Goal: Task Accomplishment & Management: Manage account settings

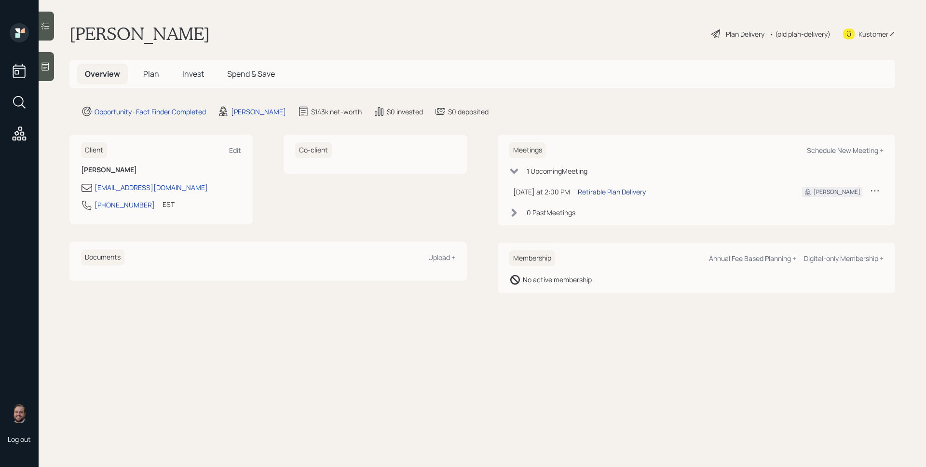
click at [615, 188] on div "Retirable Plan Delivery" at bounding box center [612, 192] width 68 height 10
click at [46, 77] on div at bounding box center [46, 66] width 15 height 29
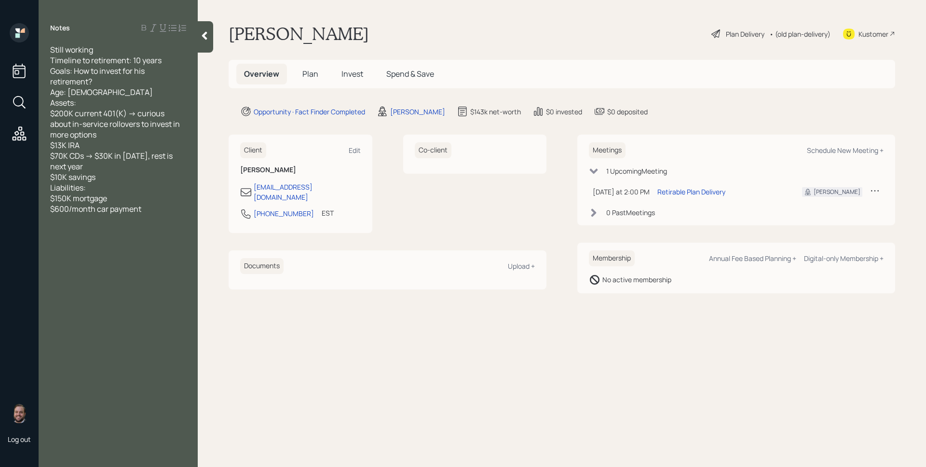
click at [883, 34] on div "Kustomer" at bounding box center [873, 34] width 30 height 10
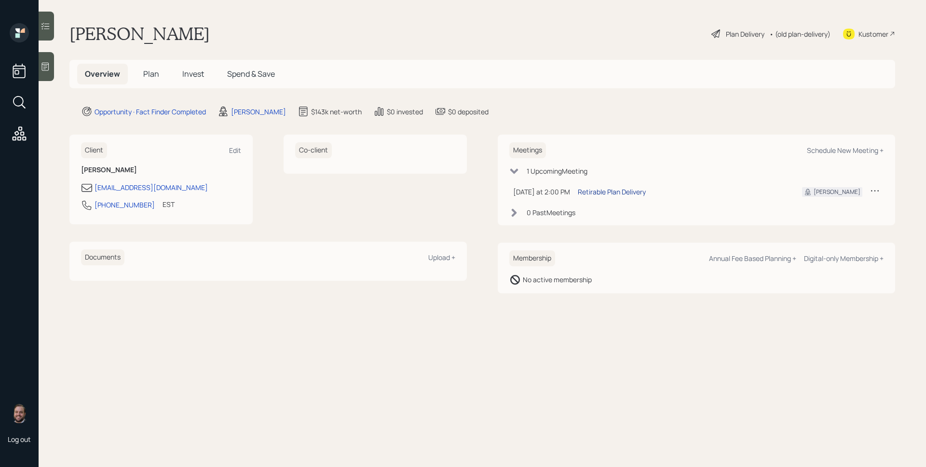
click at [620, 189] on div "Retirable Plan Delivery" at bounding box center [612, 192] width 68 height 10
click at [149, 72] on span "Plan" at bounding box center [151, 73] width 16 height 11
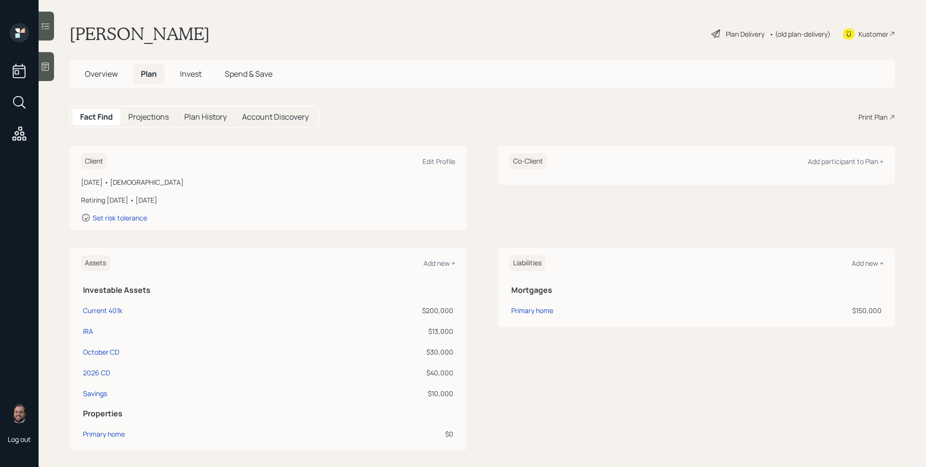
click at [48, 69] on icon at bounding box center [46, 67] width 10 height 10
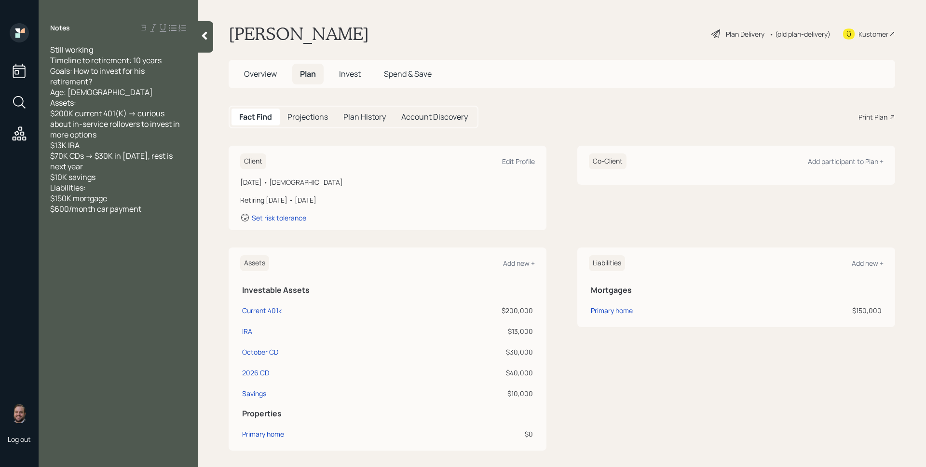
click at [600, 125] on div "Fact Find Projections Plan History Account Discovery Print Plan" at bounding box center [562, 117] width 666 height 23
click at [600, 122] on div "Fact Find Projections Plan History Account Discovery Print Plan" at bounding box center [562, 117] width 666 height 23
click at [587, 117] on div "Fact Find Projections Plan History Account Discovery Print Plan" at bounding box center [562, 117] width 666 height 23
click at [517, 161] on div "Edit Profile" at bounding box center [518, 161] width 33 height 9
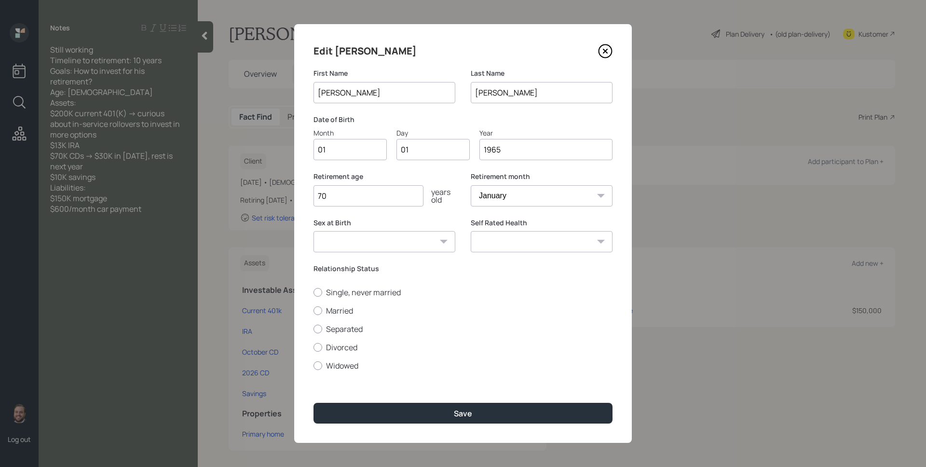
click at [330, 149] on input "01" at bounding box center [349, 149] width 73 height 21
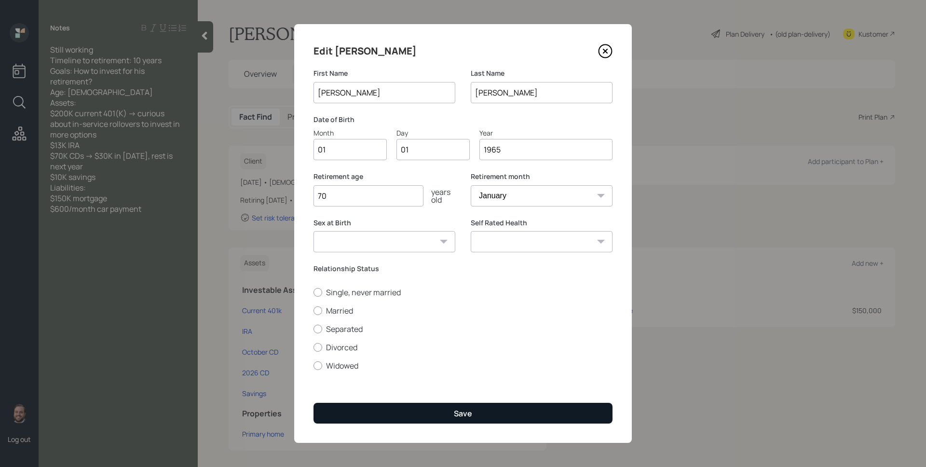
drag, startPoint x: 466, startPoint y: 419, endPoint x: 470, endPoint y: 414, distance: 5.9
click at [469, 417] on button "Save" at bounding box center [462, 413] width 299 height 21
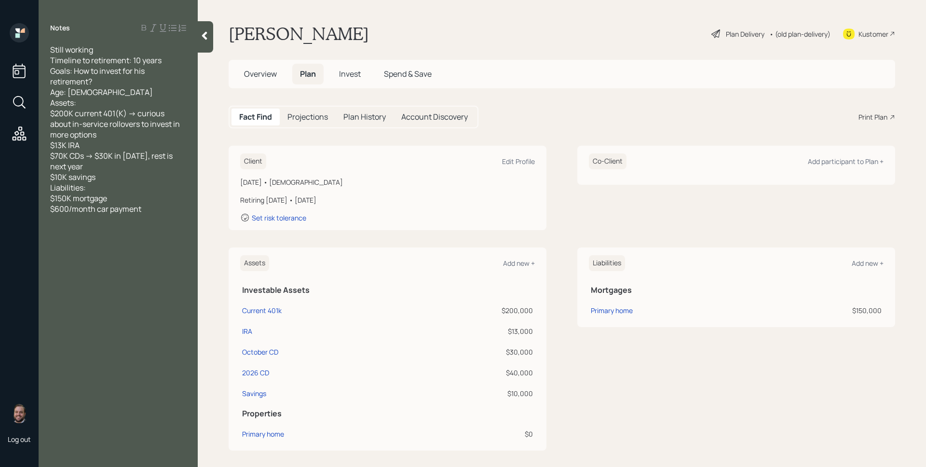
click at [732, 38] on div "Plan Delivery" at bounding box center [745, 34] width 39 height 10
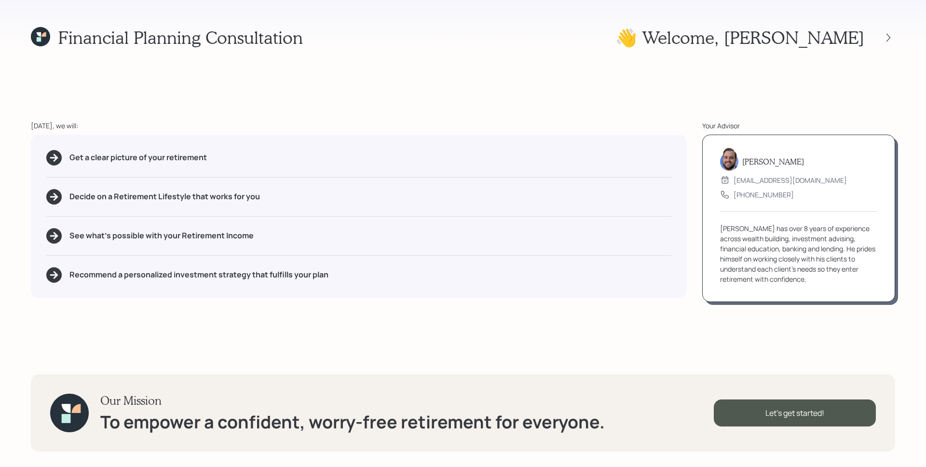
click at [308, 100] on div "Financial Planning Consultation 👋 Welcome , Gregory Today, we will: Get a clear…" at bounding box center [463, 233] width 926 height 467
drag, startPoint x: 70, startPoint y: 158, endPoint x: 213, endPoint y: 170, distance: 143.3
click at [213, 170] on div "Get a clear picture of your retirement Decide on a Retirement Lifestyle that wo…" at bounding box center [359, 216] width 656 height 163
click at [217, 165] on div "Get a clear picture of your retirement Decide on a Retirement Lifestyle that wo…" at bounding box center [359, 216] width 656 height 163
drag, startPoint x: 264, startPoint y: 240, endPoint x: 174, endPoint y: 241, distance: 89.7
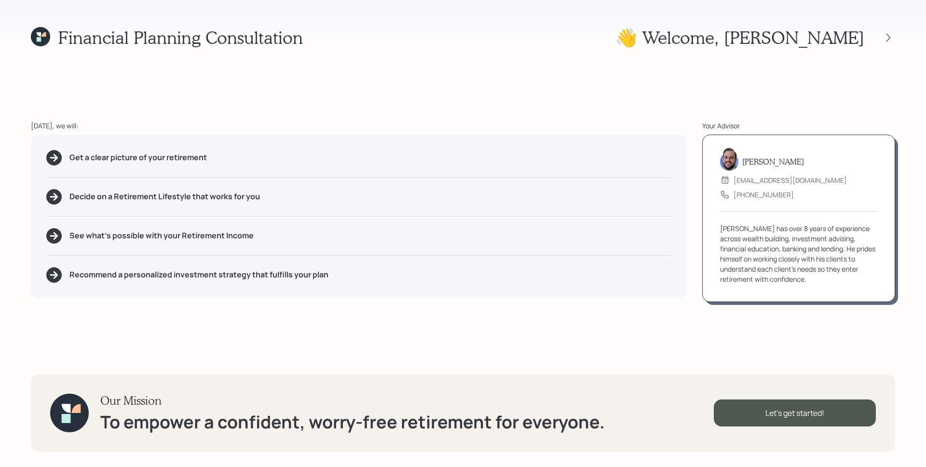
click at [174, 241] on div "See what's possible with your Retirement Income" at bounding box center [358, 235] width 625 height 15
click at [813, 338] on div "Financial Planning Consultation 👋 Welcome , Gregory Today, we will: Get a clear…" at bounding box center [463, 233] width 926 height 467
click at [828, 418] on div "Let's get started!" at bounding box center [795, 412] width 162 height 27
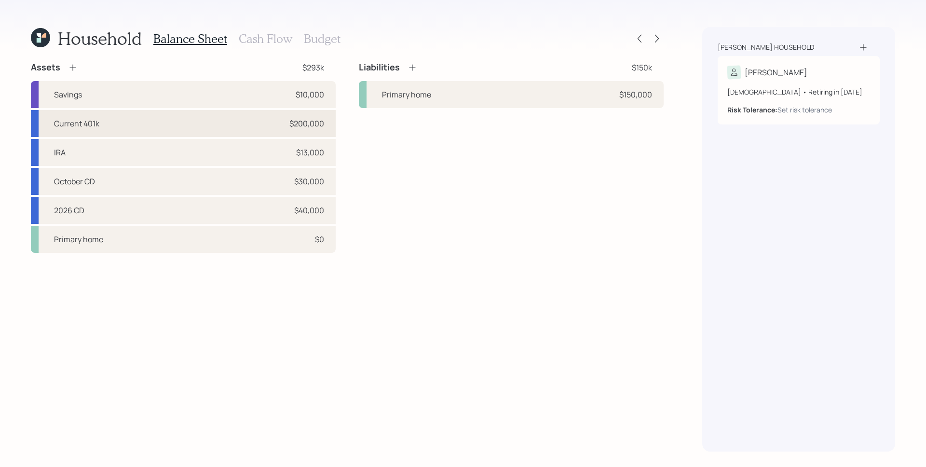
click at [307, 120] on div "$200,000" at bounding box center [306, 124] width 35 height 12
select select "company_sponsored"
select select "balanced"
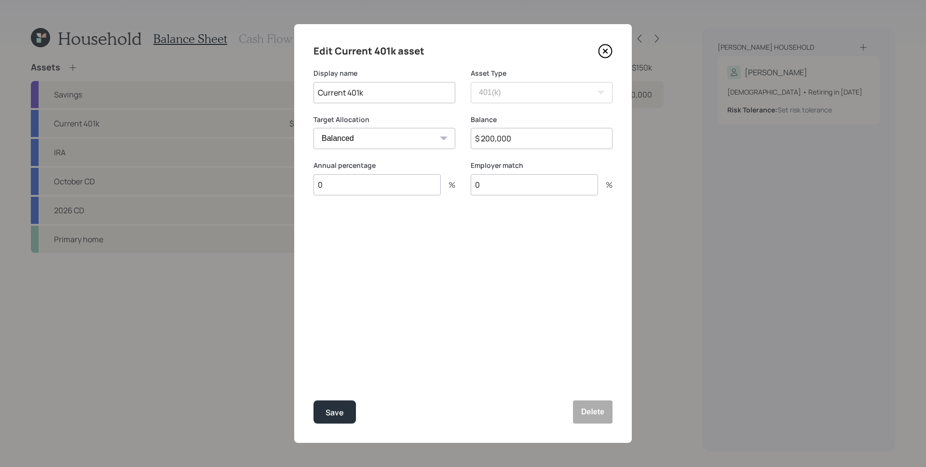
click at [376, 179] on input "0" at bounding box center [376, 184] width 127 height 21
click at [373, 190] on input "0" at bounding box center [376, 184] width 127 height 21
click at [368, 284] on div "Edit Current 401k asset Display name Current 401k Asset Type SEP IRA IRA Roth I…" at bounding box center [463, 233] width 338 height 419
click at [339, 408] on div "Save" at bounding box center [335, 412] width 18 height 13
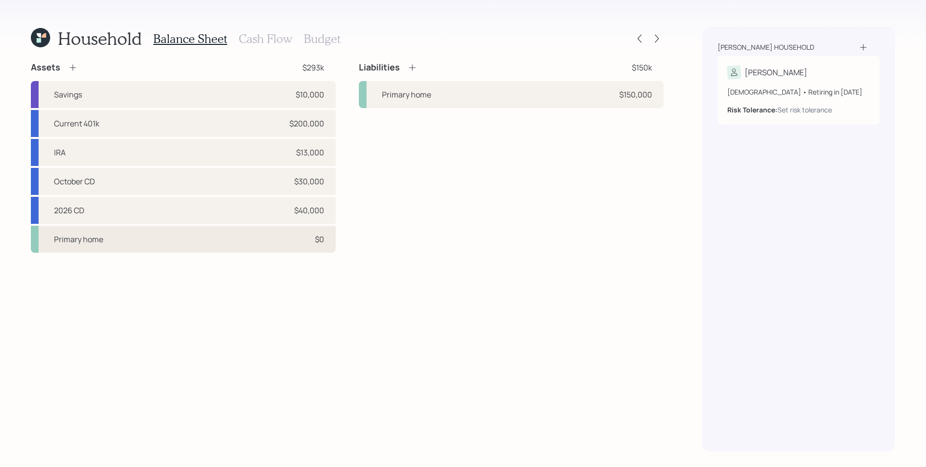
click at [271, 249] on div "Primary home $0" at bounding box center [183, 239] width 305 height 27
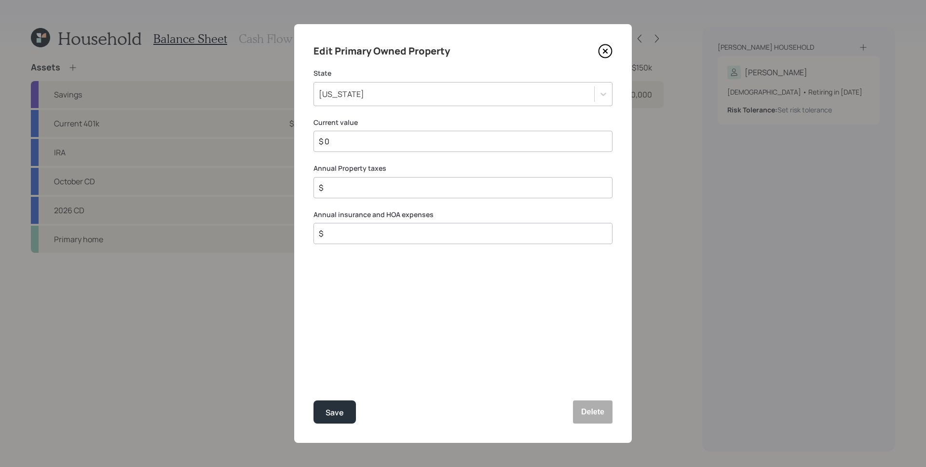
click at [404, 147] on input "$ 0" at bounding box center [459, 142] width 283 height 12
type input "$ 425,000"
click at [384, 187] on input "$" at bounding box center [459, 188] width 283 height 12
drag, startPoint x: 402, startPoint y: 319, endPoint x: 347, endPoint y: 221, distance: 111.9
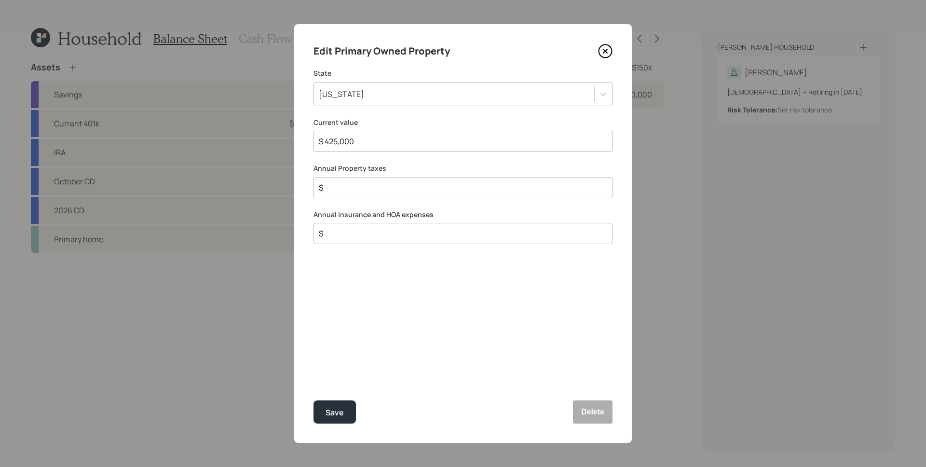
click at [404, 309] on div "Edit Primary Owned Property State Georgia Current value $ 425,000 Annual Proper…" at bounding box center [463, 233] width 338 height 419
click at [347, 188] on input "$" at bounding box center [459, 188] width 283 height 12
type input "$ 0"
click at [348, 415] on button "Save" at bounding box center [334, 411] width 42 height 23
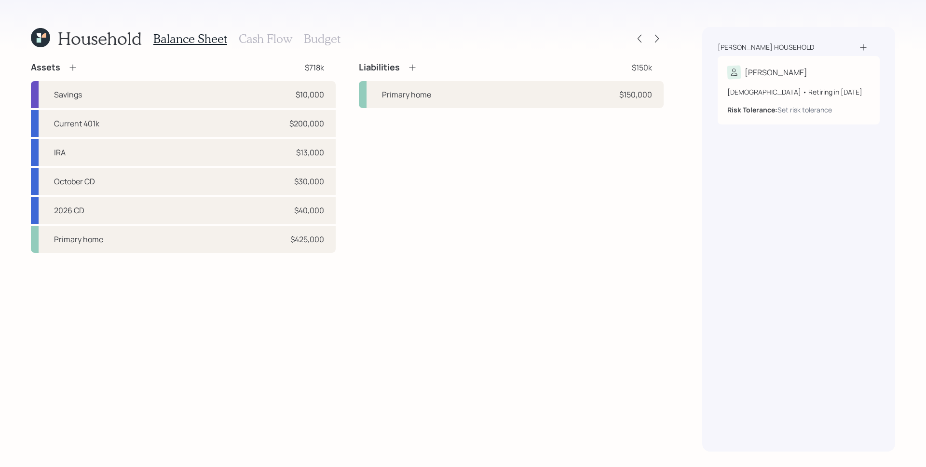
click at [431, 297] on div "Assets $718k Savings $10,000 Current 401k $200,000 IRA $13,000 October CD $30,0…" at bounding box center [347, 257] width 633 height 390
click at [464, 260] on div "Assets $718k Savings $10,000 Current 401k $200,000 IRA $13,000 October CD $30,0…" at bounding box center [347, 257] width 633 height 390
click at [460, 321] on div "Assets $718k Savings $10,000 Current 401k $200,000 IRA $13,000 October CD $30,0…" at bounding box center [347, 257] width 633 height 390
click at [458, 107] on div "Primary home $150,000" at bounding box center [511, 94] width 305 height 27
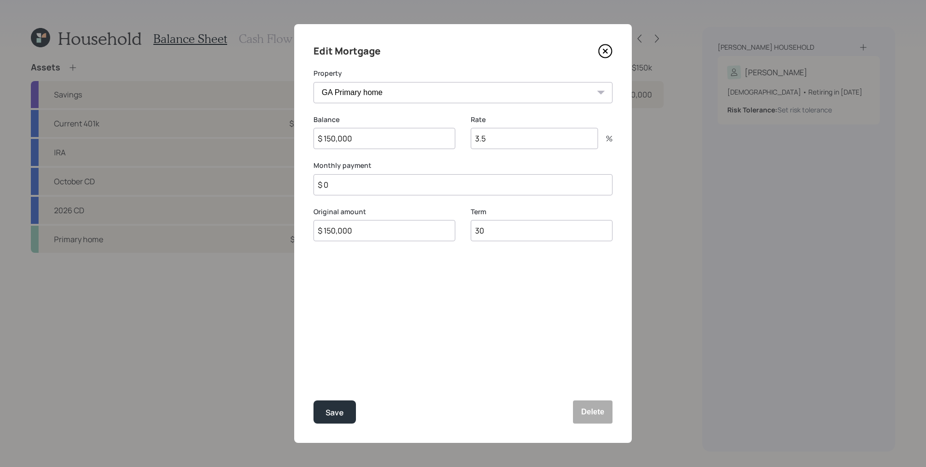
drag, startPoint x: 408, startPoint y: 145, endPoint x: 322, endPoint y: 141, distance: 86.4
click at [322, 141] on input "$ 150,000" at bounding box center [384, 138] width 142 height 21
click at [353, 163] on label "Monthly payment" at bounding box center [462, 166] width 299 height 10
click at [486, 132] on input "3.5" at bounding box center [534, 138] width 127 height 21
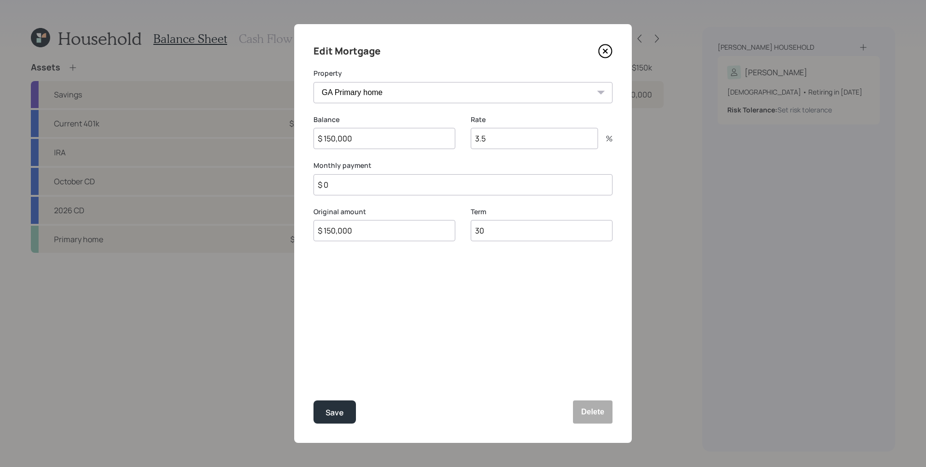
click at [490, 137] on input "3.5" at bounding box center [534, 138] width 127 height 21
drag, startPoint x: 490, startPoint y: 139, endPoint x: 478, endPoint y: 138, distance: 11.6
click at [478, 138] on input "3.5" at bounding box center [534, 138] width 127 height 21
click at [481, 154] on div "Rate 3.5 %" at bounding box center [542, 138] width 142 height 46
click at [435, 181] on input "$ 0" at bounding box center [462, 184] width 299 height 21
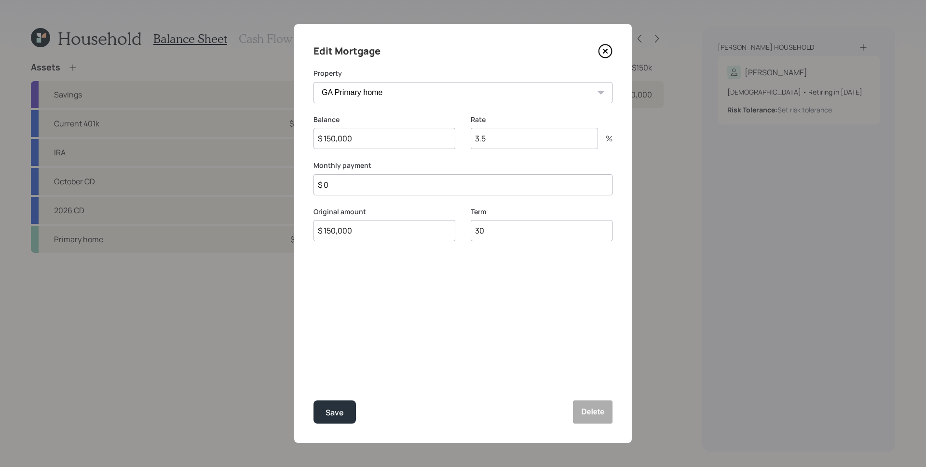
click at [437, 187] on input "$ 0" at bounding box center [462, 184] width 299 height 21
type input "$ 1,400"
drag, startPoint x: 497, startPoint y: 225, endPoint x: 469, endPoint y: 229, distance: 28.7
click at [469, 229] on div "Original amount $ 150,000 Term 30" at bounding box center [462, 230] width 299 height 46
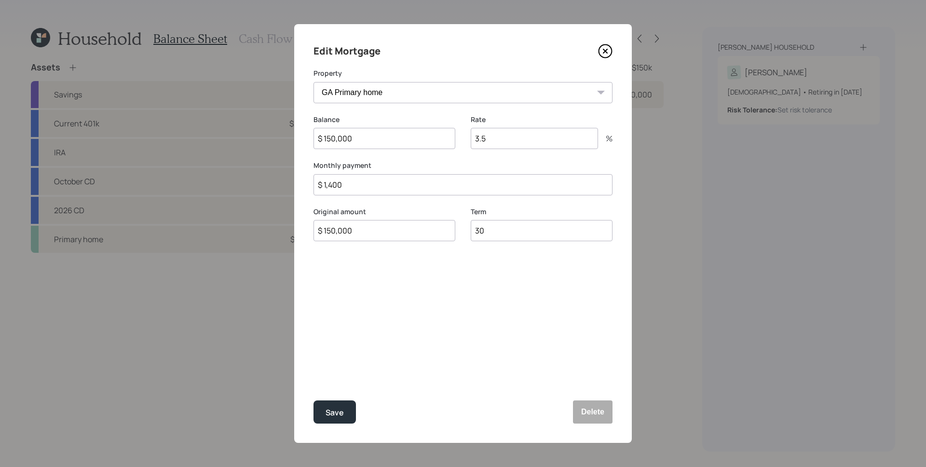
click at [479, 261] on div "Edit Mortgage Property GA Primary home Balance $ 150,000 Rate 3.5 % Monthly pay…" at bounding box center [463, 233] width 338 height 419
click at [336, 412] on div "Save" at bounding box center [335, 412] width 18 height 13
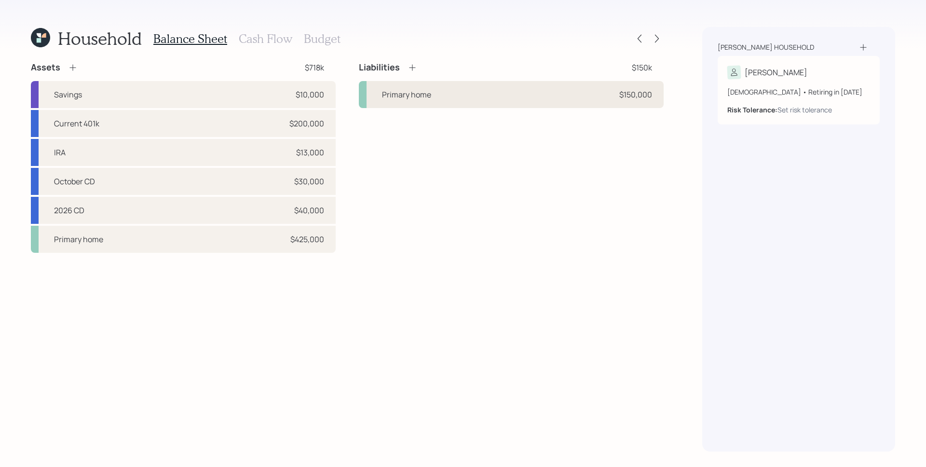
click at [444, 89] on div "Primary home $150,000" at bounding box center [511, 94] width 305 height 27
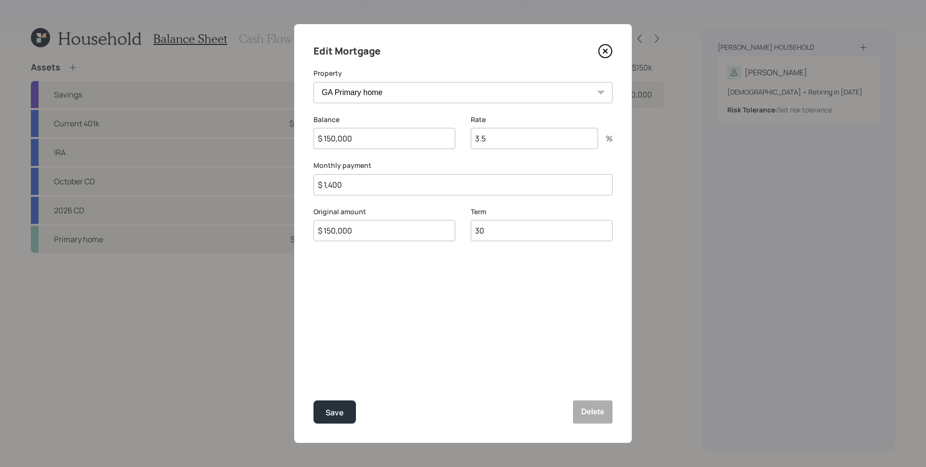
drag, startPoint x: 379, startPoint y: 234, endPoint x: 313, endPoint y: 234, distance: 65.1
click at [313, 234] on input "$ 150,000" at bounding box center [384, 230] width 142 height 21
click at [375, 267] on div "Edit Mortgage Property GA Primary home Balance $ 150,000 Rate 3.5 % Monthly pay…" at bounding box center [463, 233] width 338 height 419
drag, startPoint x: 369, startPoint y: 144, endPoint x: 312, endPoint y: 143, distance: 57.4
click at [312, 143] on div "Edit Mortgage Property GA Primary home Balance $ 150,000 Rate 3.5 % Monthly pay…" at bounding box center [463, 233] width 338 height 419
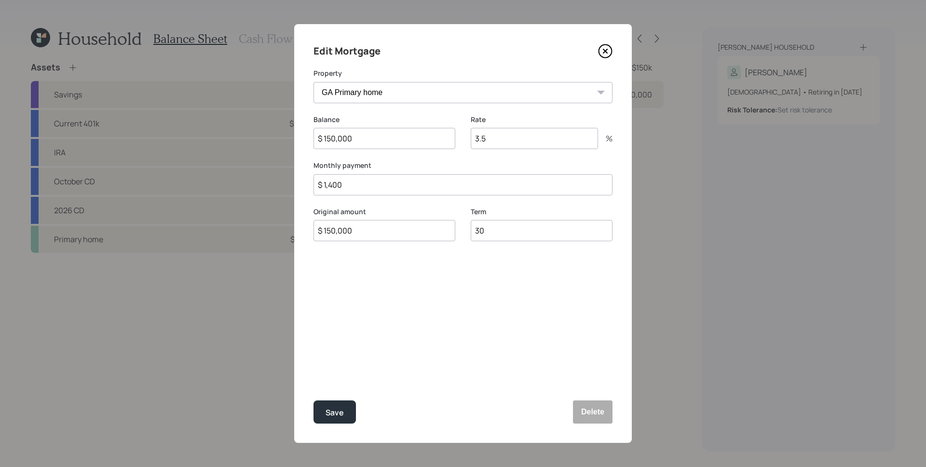
click at [363, 159] on div "Balance $ 150,000" at bounding box center [384, 138] width 142 height 46
drag, startPoint x: 377, startPoint y: 235, endPoint x: 317, endPoint y: 233, distance: 60.3
click at [317, 233] on input "$ 150,000" at bounding box center [384, 230] width 142 height 21
click at [386, 291] on div "Edit Mortgage Property GA Primary home Balance $ 150,000 Rate 3.5 % Monthly pay…" at bounding box center [463, 233] width 338 height 419
drag, startPoint x: 381, startPoint y: 231, endPoint x: 318, endPoint y: 233, distance: 62.2
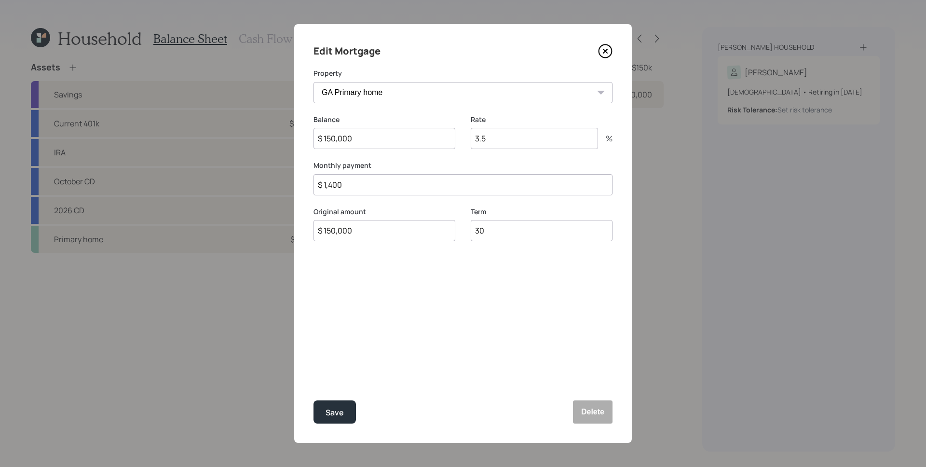
click at [318, 233] on input "$ 150,000" at bounding box center [384, 230] width 142 height 21
click at [346, 421] on button "Save" at bounding box center [334, 411] width 42 height 23
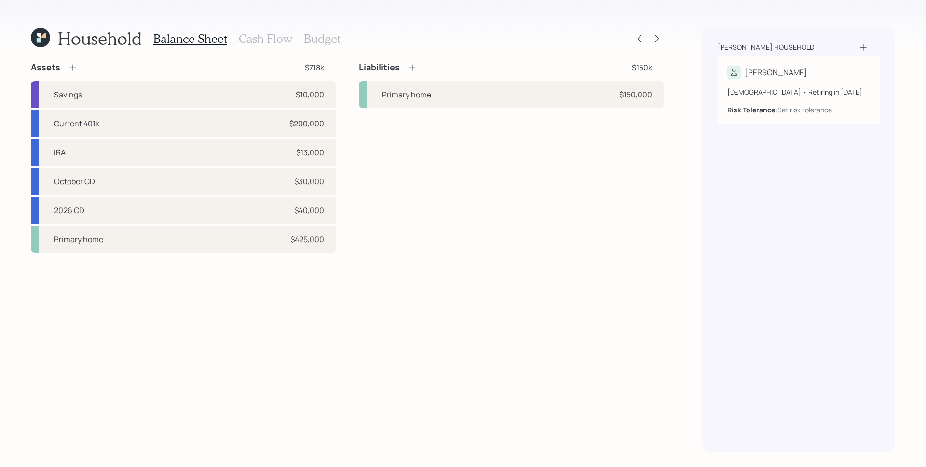
click at [411, 63] on icon at bounding box center [413, 68] width 10 height 10
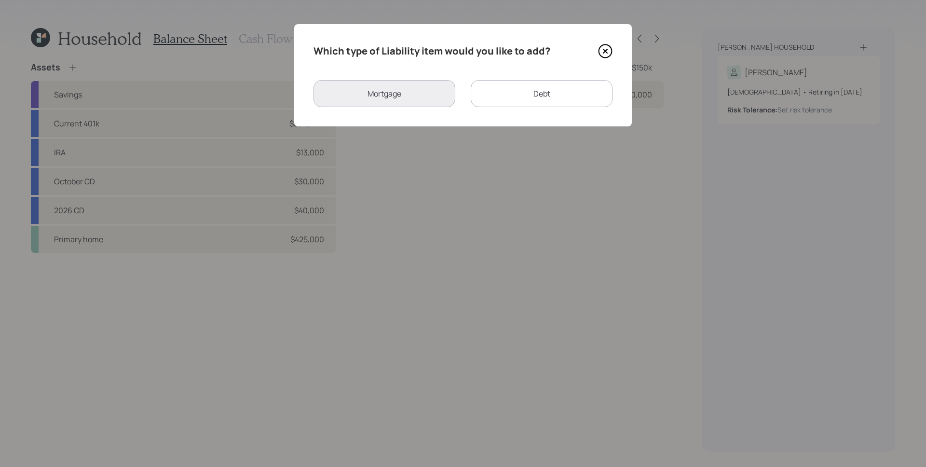
click at [509, 91] on div "Debt" at bounding box center [542, 93] width 142 height 27
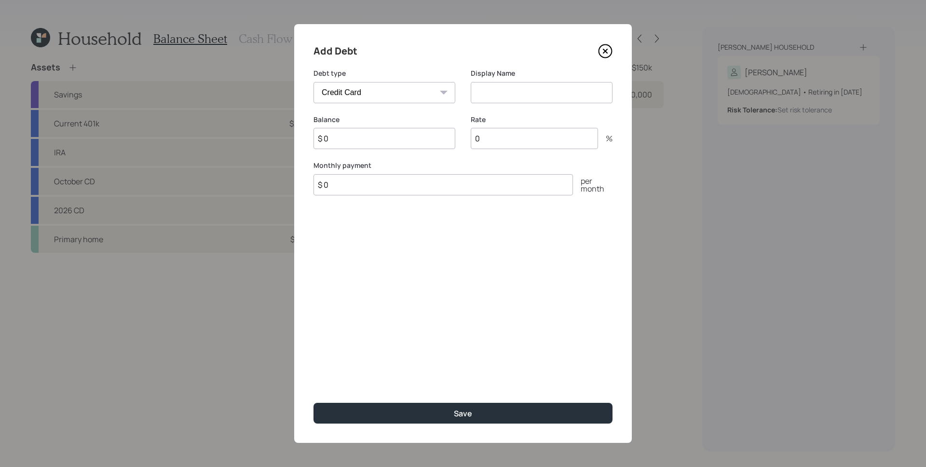
click at [418, 95] on select "Car Credit Card Medical Student Other" at bounding box center [384, 92] width 142 height 21
select select "car"
click at [313, 82] on select "Car Credit Card Medical Student Other" at bounding box center [384, 92] width 142 height 21
click at [569, 94] on input at bounding box center [542, 92] width 142 height 21
type input "Car Loan"
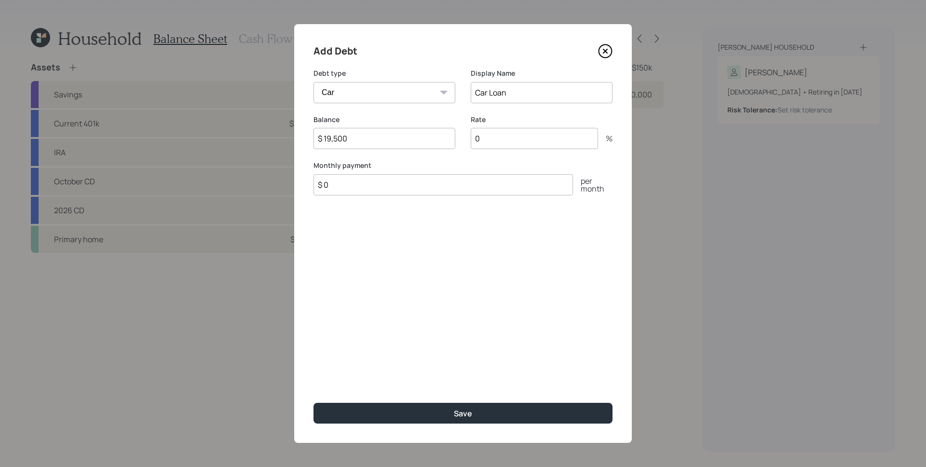
type input "$ 19,500"
type input "6"
type input "$ 600"
click at [313, 403] on button "Save" at bounding box center [462, 413] width 299 height 21
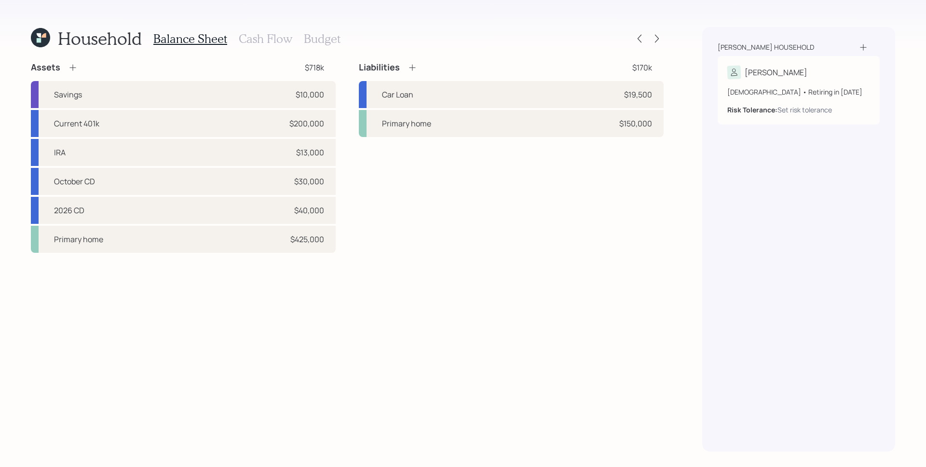
click at [280, 42] on h3 "Cash Flow" at bounding box center [266, 39] width 54 height 14
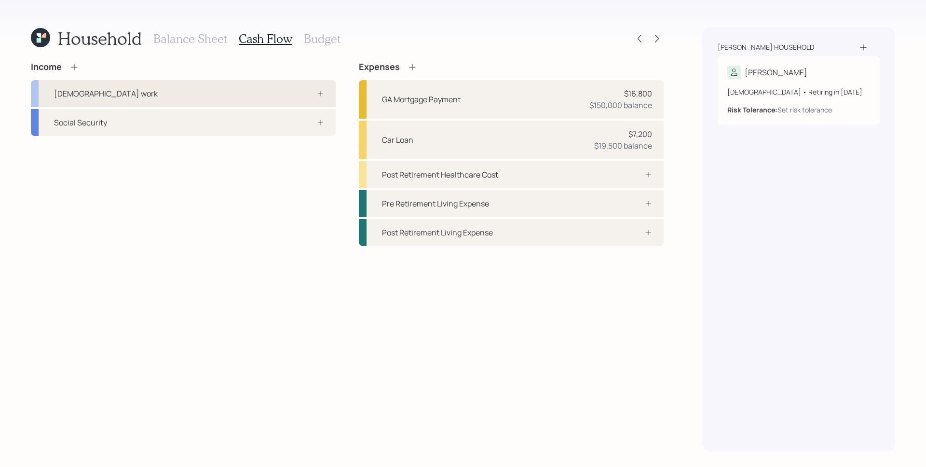
click at [249, 96] on div "Full-time work" at bounding box center [183, 93] width 305 height 27
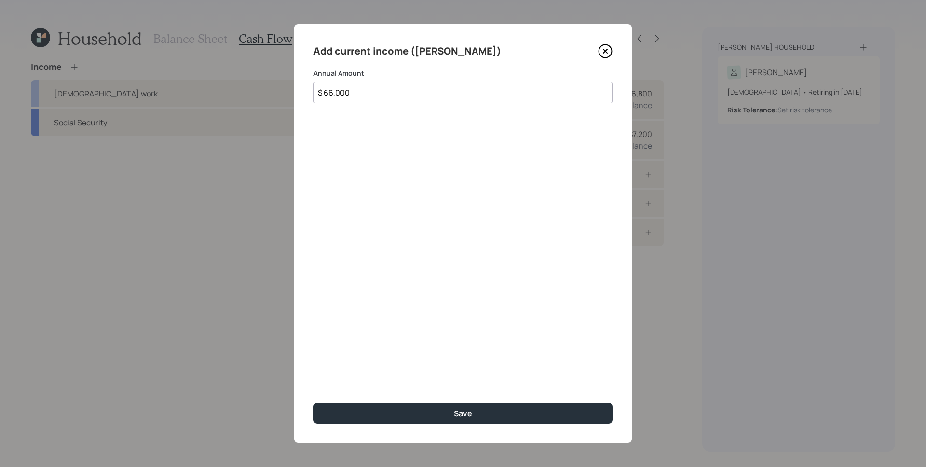
type input "$ 66,000"
click at [313, 403] on button "Save" at bounding box center [462, 413] width 299 height 21
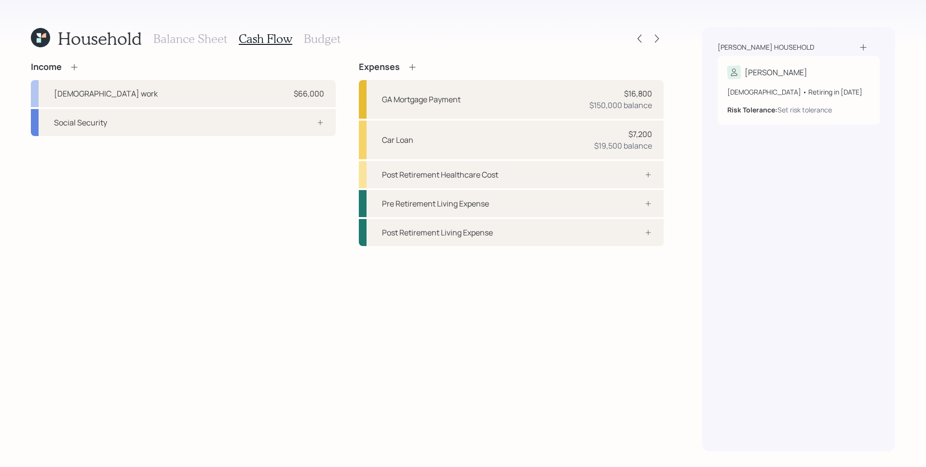
click at [77, 69] on icon at bounding box center [74, 67] width 10 height 10
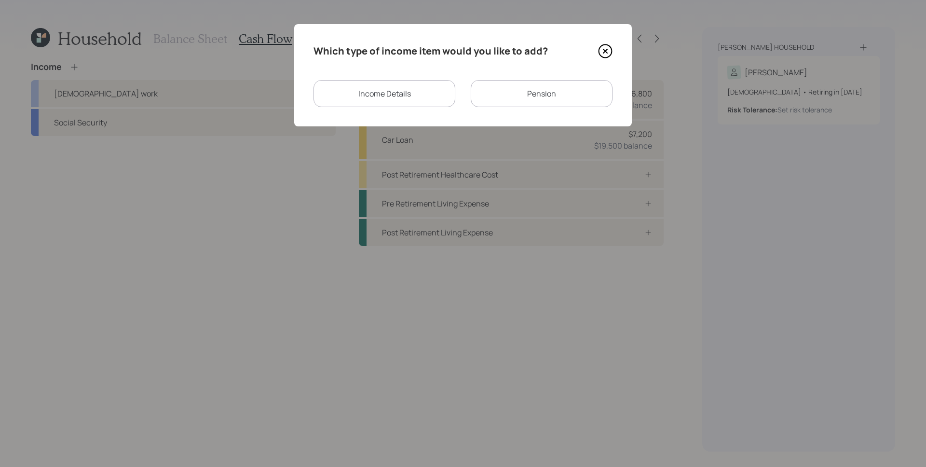
click at [340, 84] on div "Income Details" at bounding box center [384, 93] width 142 height 27
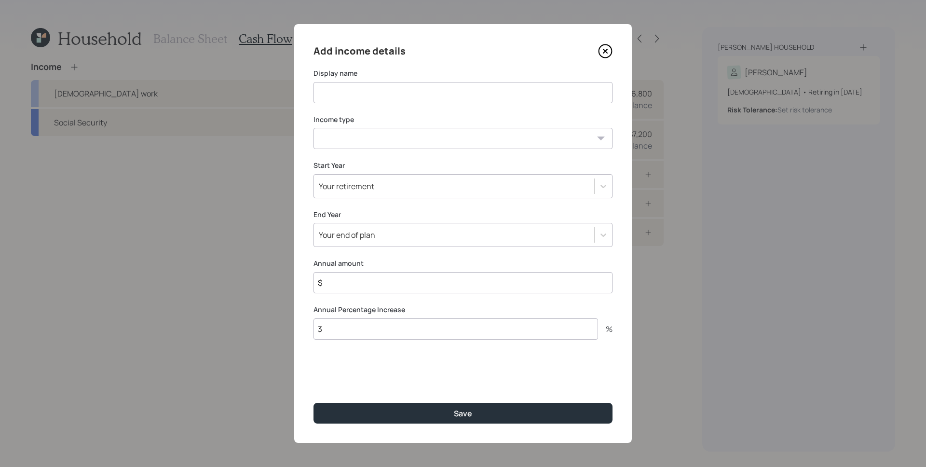
click at [371, 98] on input at bounding box center [462, 92] width 299 height 21
type input "Uber"
click at [356, 144] on select "Full-time work Part-time work Self employment Other" at bounding box center [462, 138] width 299 height 21
select select "part_time"
click at [313, 128] on select "Full-time work Part-time work Self employment Other" at bounding box center [462, 138] width 299 height 21
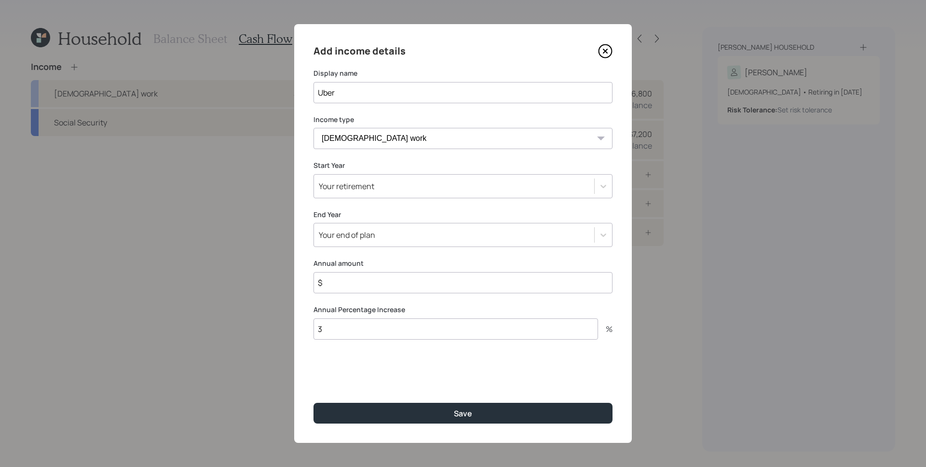
click at [371, 187] on div "Your retirement" at bounding box center [346, 186] width 55 height 11
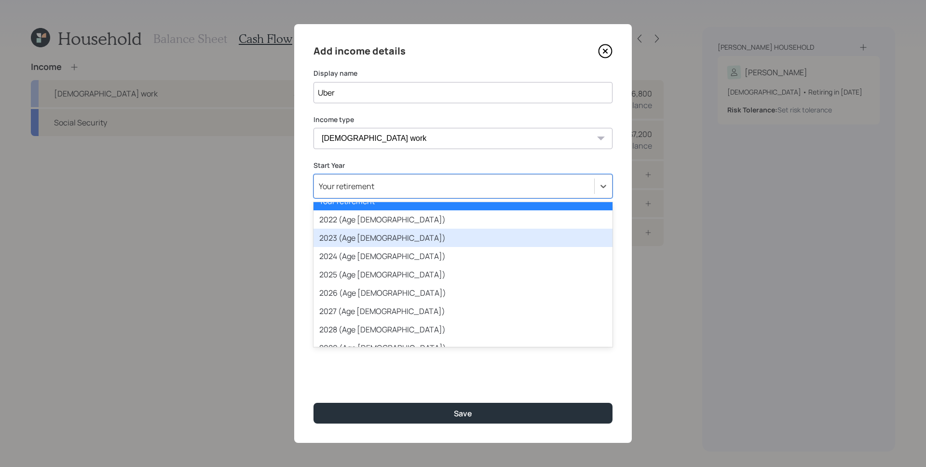
scroll to position [17, 0]
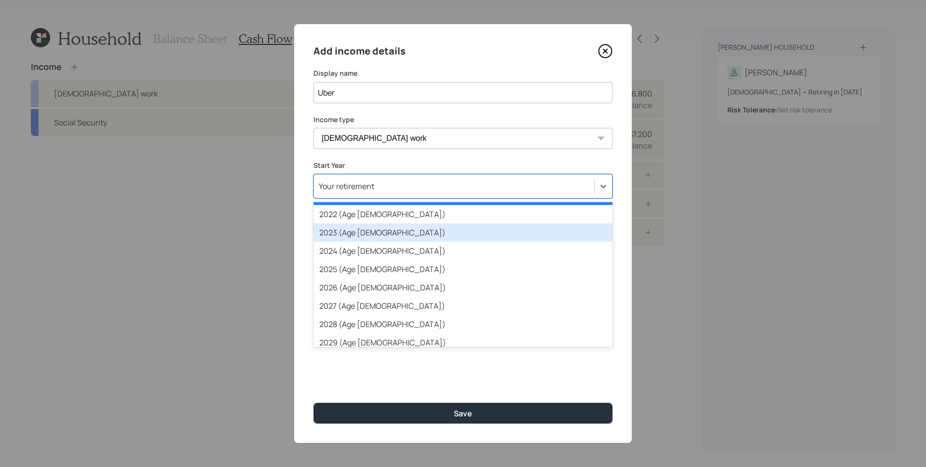
click at [388, 233] on div "2023 (Age 58)" at bounding box center [462, 232] width 299 height 18
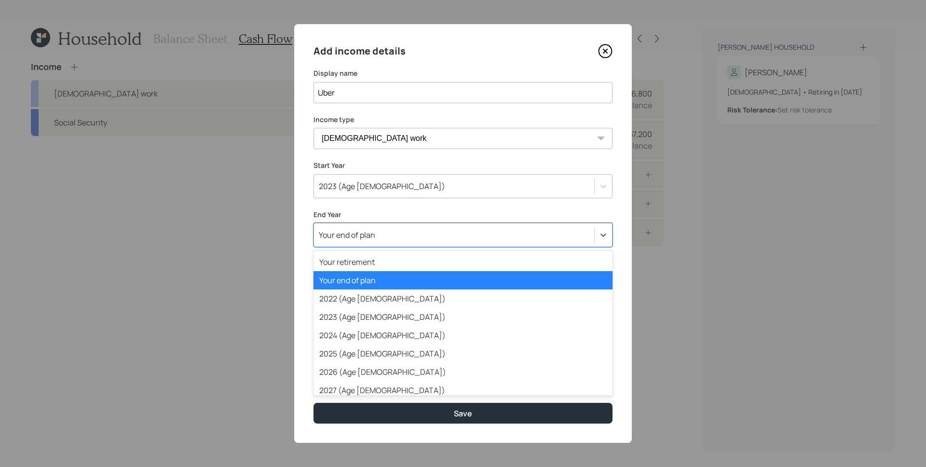
click at [388, 233] on div "Your end of plan" at bounding box center [454, 235] width 280 height 16
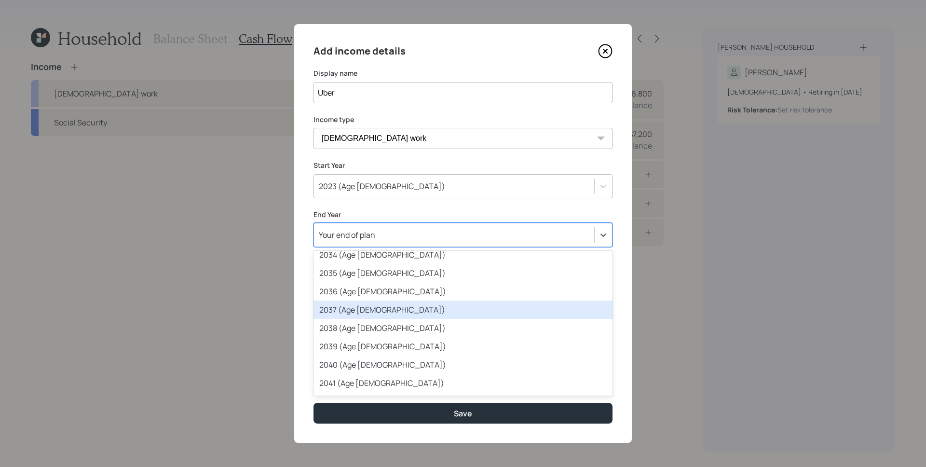
scroll to position [265, 0]
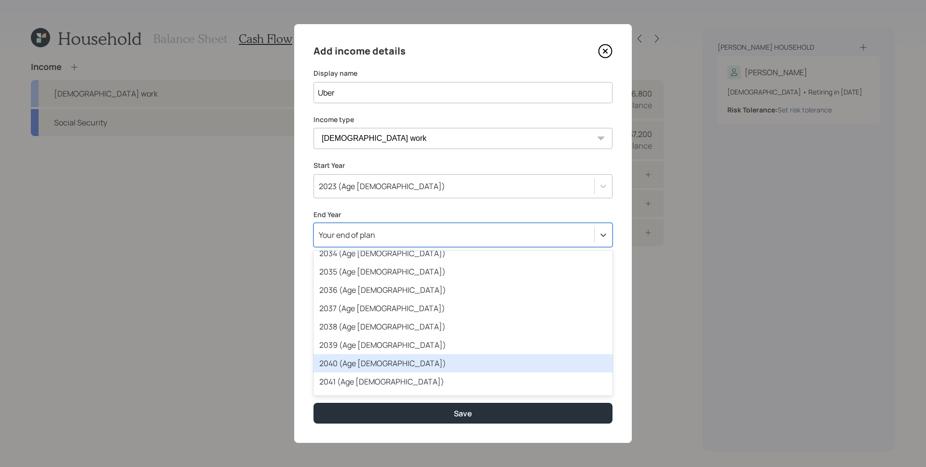
click at [380, 359] on div "2040 (Age 75)" at bounding box center [462, 363] width 299 height 18
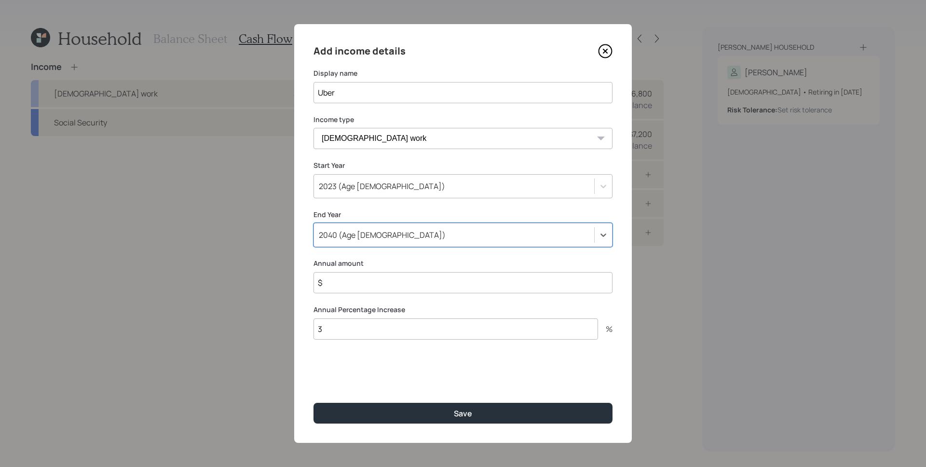
click at [348, 284] on input "$" at bounding box center [462, 282] width 299 height 21
type input "$ 20,000"
type input "0"
click at [313, 403] on button "Save" at bounding box center [462, 413] width 299 height 21
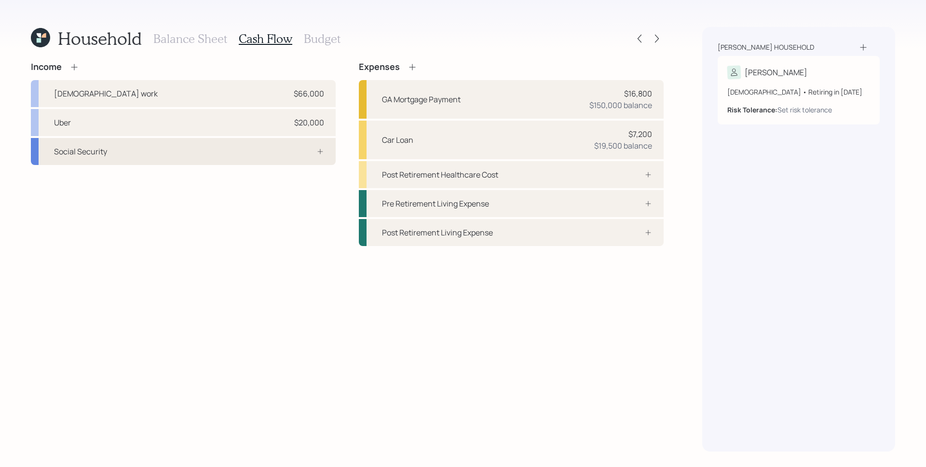
click at [285, 147] on div "Social Security" at bounding box center [183, 151] width 305 height 27
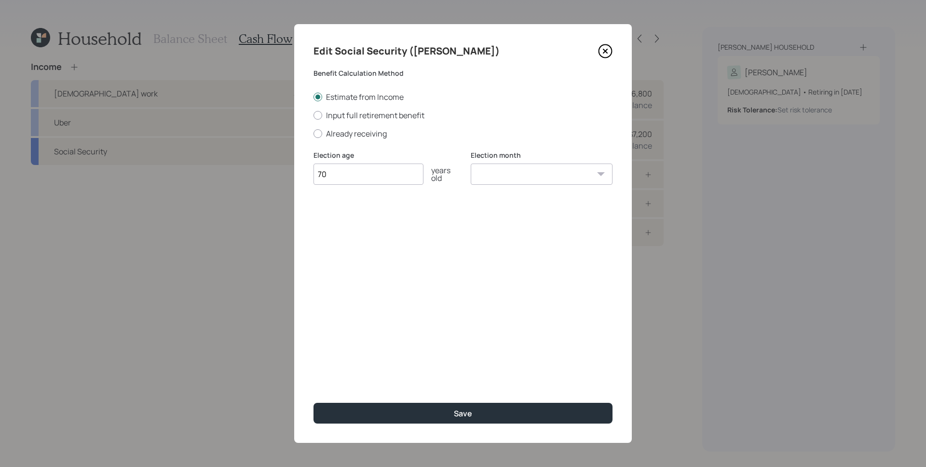
type input "70"
select select "1"
click at [471, 163] on select "January February March April May June July August September October November De…" at bounding box center [542, 173] width 142 height 21
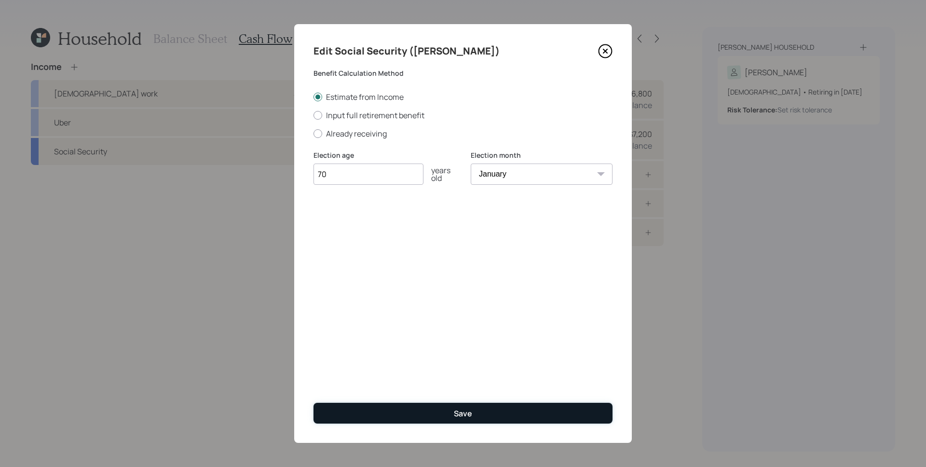
click at [518, 421] on button "Save" at bounding box center [462, 413] width 299 height 21
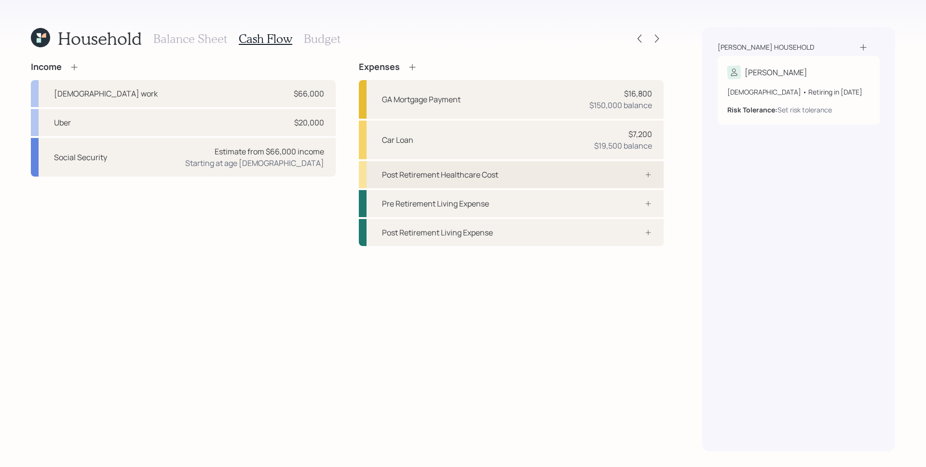
click at [486, 177] on div "Post Retirement Healthcare Cost" at bounding box center [440, 175] width 116 height 12
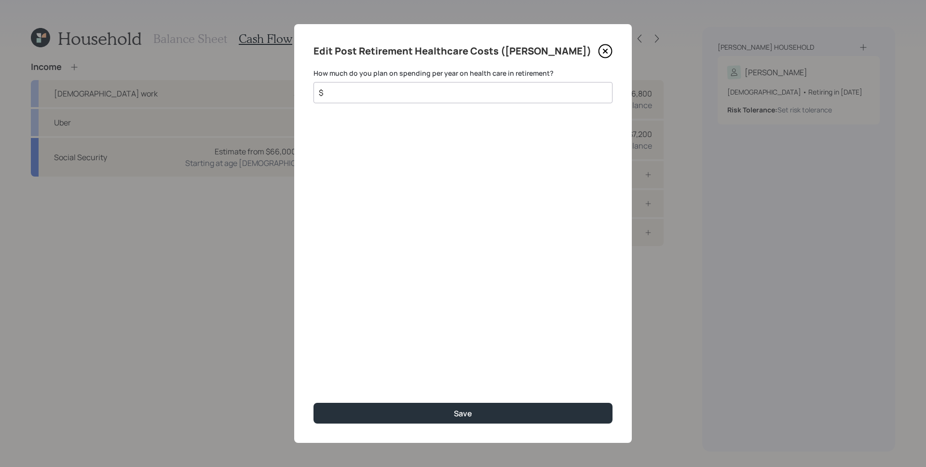
click at [464, 98] on div "$" at bounding box center [462, 92] width 299 height 21
click at [465, 96] on input "$" at bounding box center [459, 93] width 283 height 12
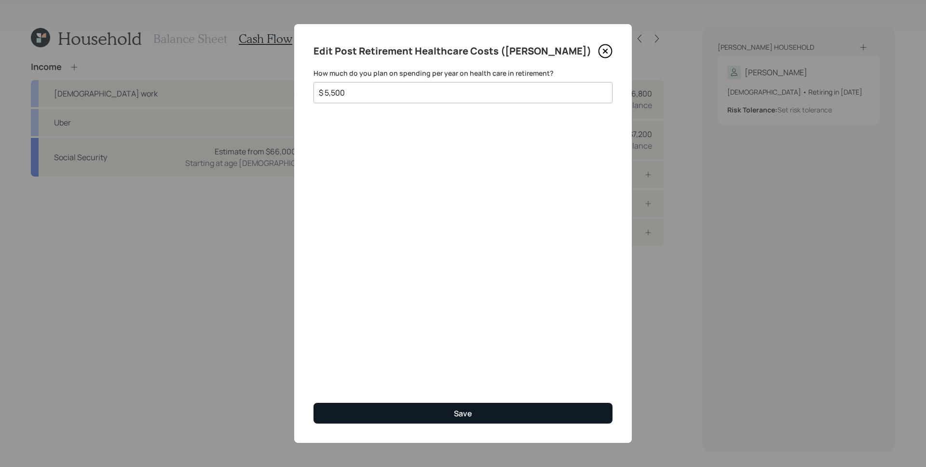
type input "$ 5,500"
click at [475, 415] on button "Save" at bounding box center [462, 413] width 299 height 21
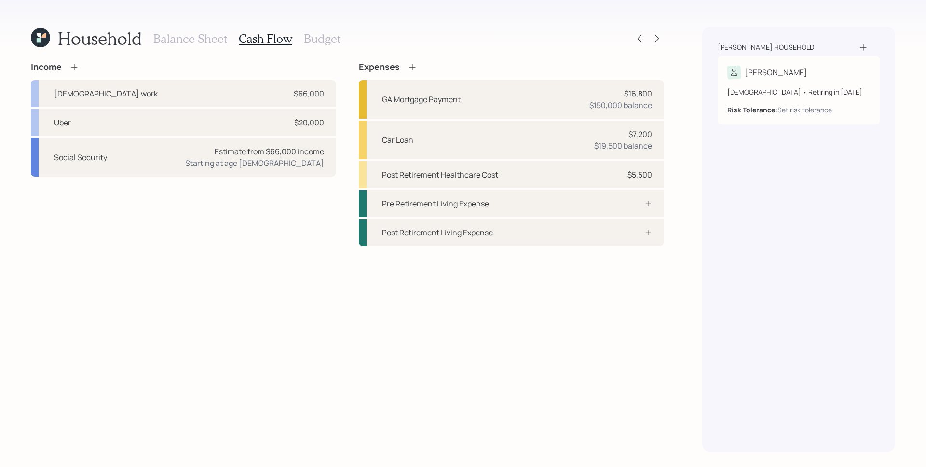
click at [571, 327] on div "Income Full-time work $66,000 Uber $20,000 Social Security Estimate from $66,00…" at bounding box center [347, 257] width 633 height 390
click at [323, 40] on h3 "Budget" at bounding box center [322, 39] width 37 height 14
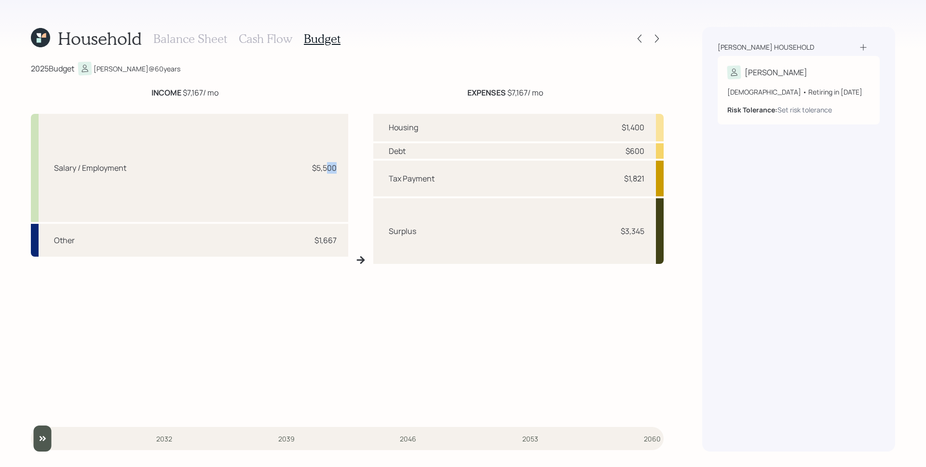
drag, startPoint x: 319, startPoint y: 169, endPoint x: 309, endPoint y: 168, distance: 10.6
click at [309, 168] on div "Salary / Employment $5,500" at bounding box center [189, 168] width 317 height 108
drag, startPoint x: 340, startPoint y: 240, endPoint x: 307, endPoint y: 241, distance: 32.8
click at [309, 242] on div "Other $1,667" at bounding box center [189, 240] width 317 height 33
click at [303, 209] on div "Salary / Employment $5,500" at bounding box center [189, 168] width 317 height 108
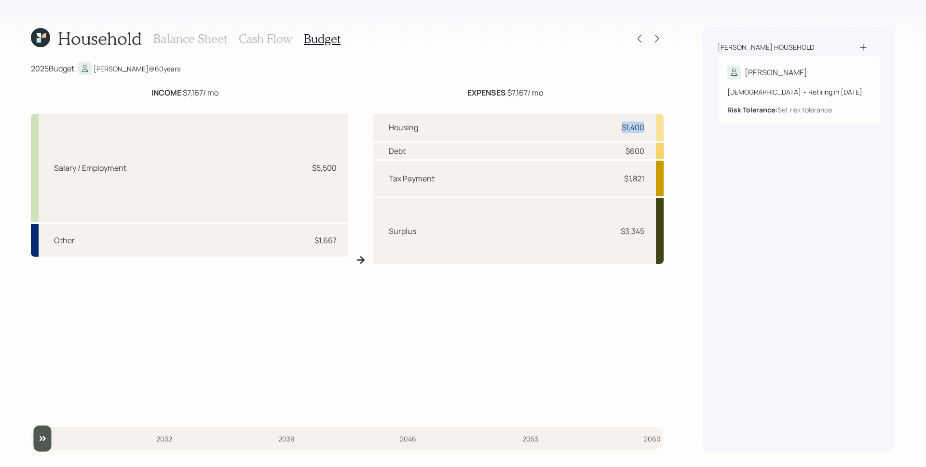
drag, startPoint x: 650, startPoint y: 129, endPoint x: 610, endPoint y: 130, distance: 40.0
click at [613, 130] on div "Housing $1,400" at bounding box center [518, 127] width 291 height 27
click at [603, 134] on div "Housing $1,400" at bounding box center [518, 127] width 291 height 27
drag, startPoint x: 647, startPoint y: 151, endPoint x: 613, endPoint y: 153, distance: 33.8
click at [613, 153] on div "Debt $600" at bounding box center [518, 150] width 291 height 15
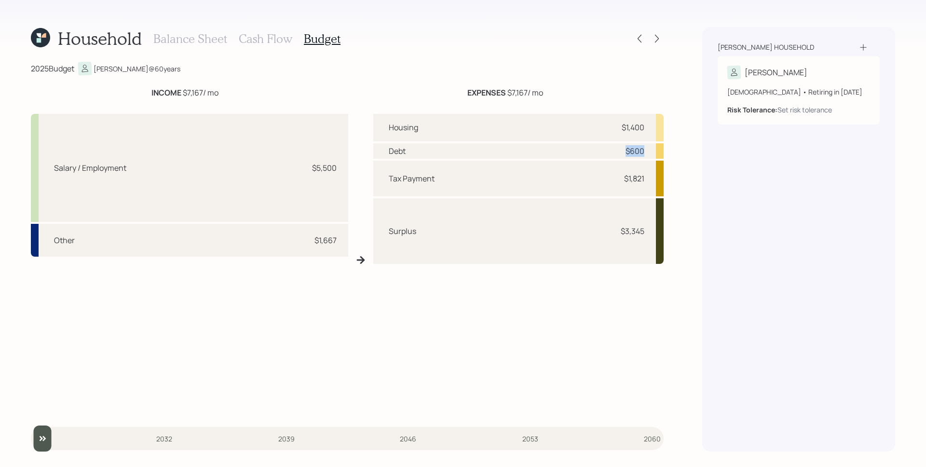
click at [605, 159] on div "Housing $1,400 Debt $600 Tax Payment $1,821 Surplus $3,345" at bounding box center [518, 264] width 291 height 300
drag, startPoint x: 648, startPoint y: 180, endPoint x: 598, endPoint y: 169, distance: 51.4
click at [599, 170] on div "Tax Payment $1,821" at bounding box center [518, 179] width 291 height 36
drag, startPoint x: 646, startPoint y: 230, endPoint x: 603, endPoint y: 229, distance: 42.9
click at [603, 229] on div "Surplus $3,345" at bounding box center [518, 231] width 291 height 66
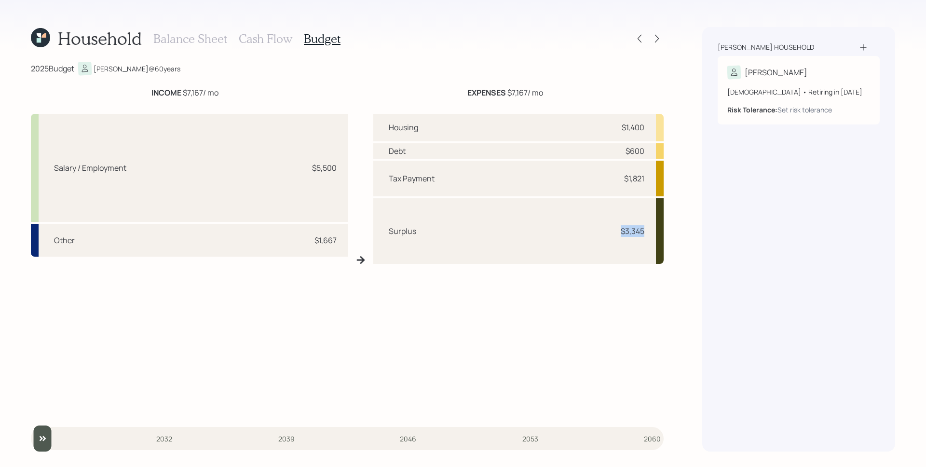
click at [594, 233] on div "Surplus $3,345" at bounding box center [518, 231] width 291 height 66
click at [179, 41] on h3 "Balance Sheet" at bounding box center [190, 39] width 74 height 14
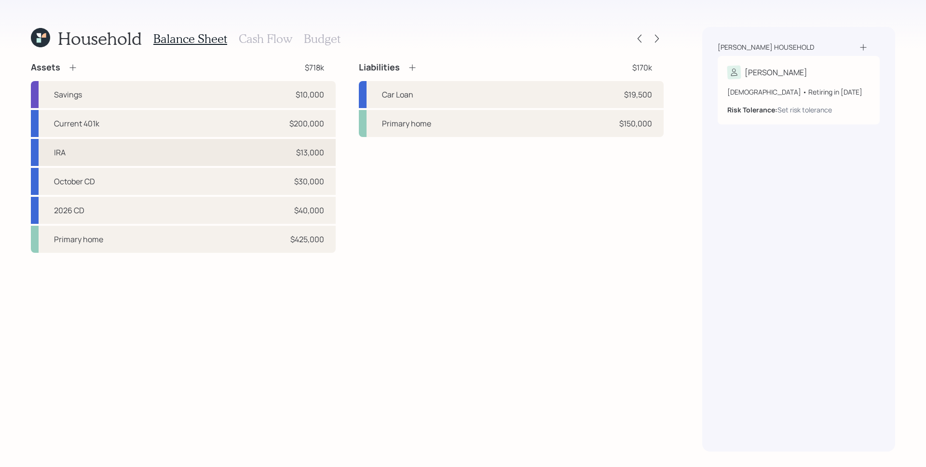
click at [280, 149] on div "IRA $13,000" at bounding box center [183, 152] width 305 height 27
select select "ira"
select select "balanced"
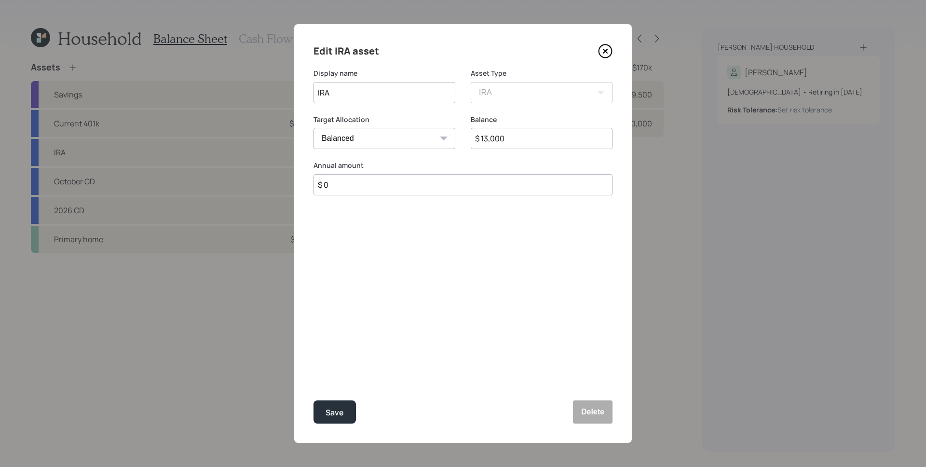
click at [377, 190] on input "$ 0" at bounding box center [462, 184] width 299 height 21
type input "$ 2,700"
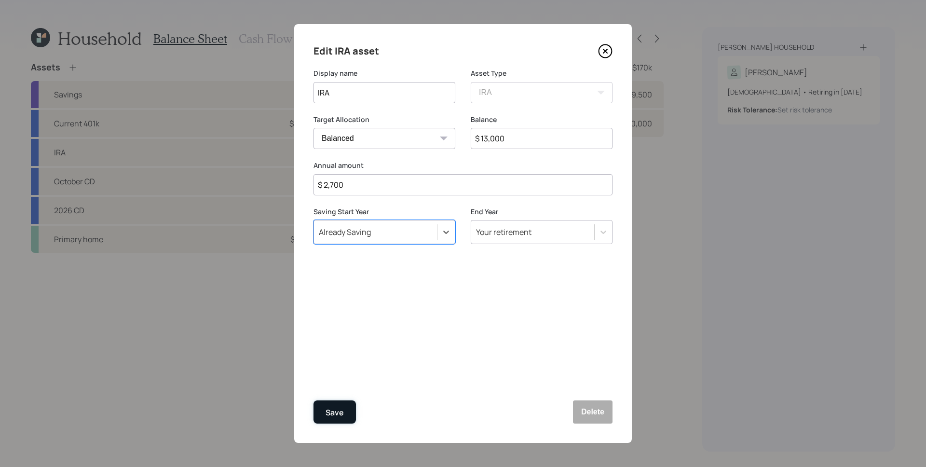
click at [335, 401] on button "Save" at bounding box center [334, 411] width 42 height 23
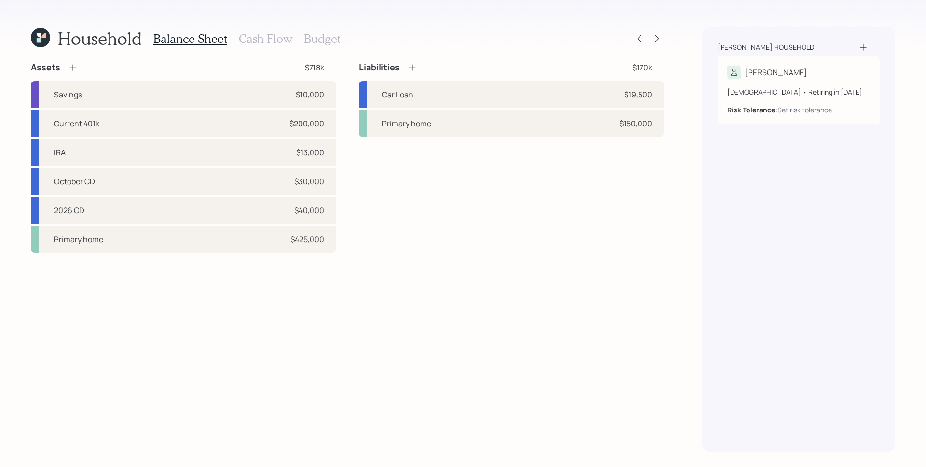
click at [315, 35] on h3 "Budget" at bounding box center [322, 39] width 37 height 14
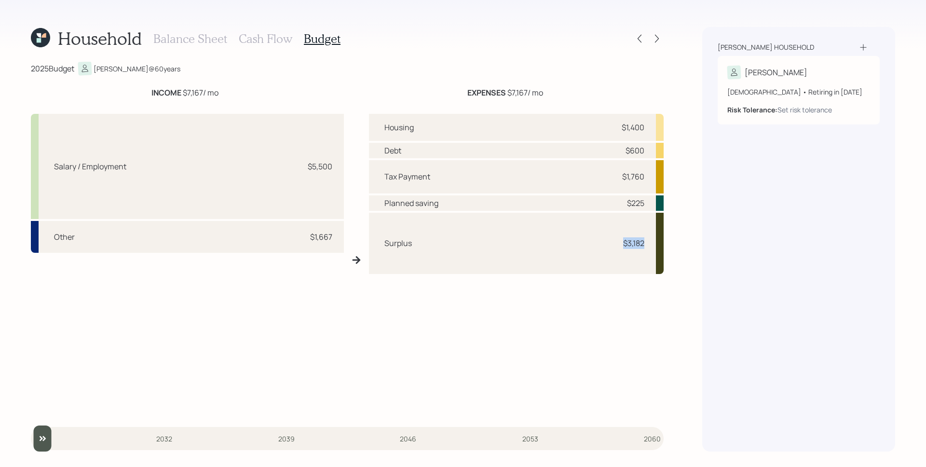
drag, startPoint x: 643, startPoint y: 245, endPoint x: 572, endPoint y: 248, distance: 71.0
click at [572, 248] on div "Surplus $3,182" at bounding box center [516, 243] width 295 height 61
drag, startPoint x: 647, startPoint y: 198, endPoint x: 623, endPoint y: 203, distance: 24.1
click at [623, 203] on div "Planned saving $225" at bounding box center [516, 202] width 295 height 15
drag, startPoint x: 648, startPoint y: 244, endPoint x: 622, endPoint y: 246, distance: 26.2
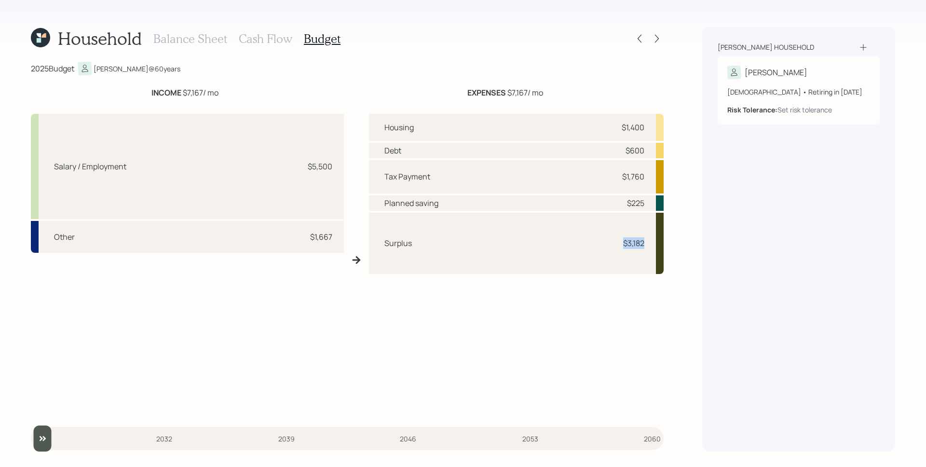
click at [622, 246] on div "Surplus $3,182" at bounding box center [516, 243] width 295 height 61
click at [639, 257] on div "Surplus $3,182" at bounding box center [516, 243] width 295 height 61
click at [258, 41] on h3 "Cash Flow" at bounding box center [266, 39] width 54 height 14
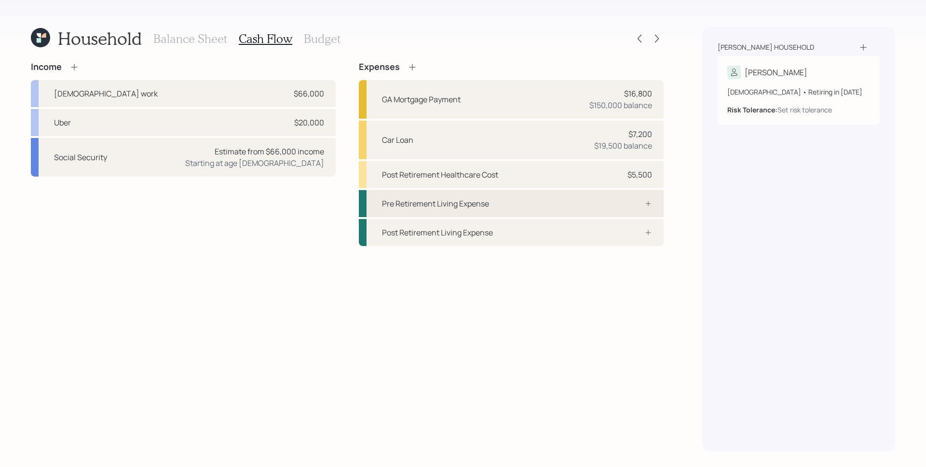
click at [436, 205] on div "Pre Retirement Living Expense" at bounding box center [435, 204] width 107 height 12
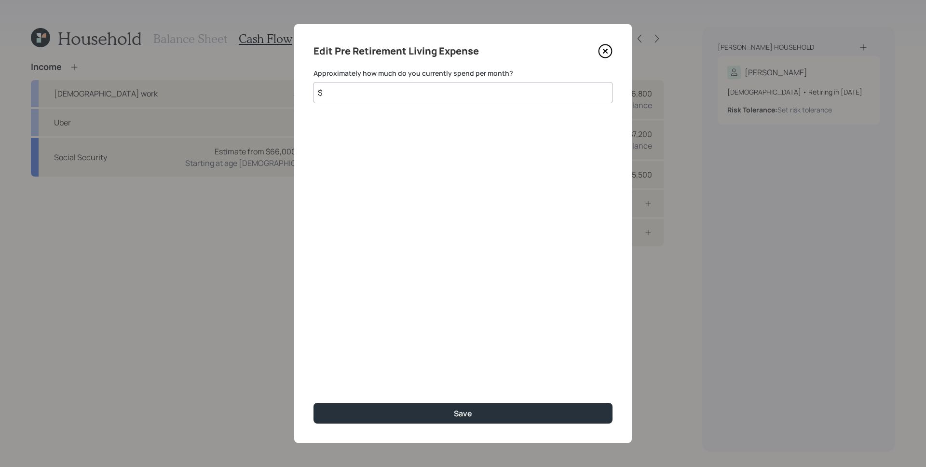
click at [471, 149] on div "Edit Pre Retirement Living Expense Approximately how much do you currently spen…" at bounding box center [463, 233] width 338 height 419
click at [425, 91] on input "$" at bounding box center [462, 92] width 299 height 21
type input "$ 2,000"
click at [313, 403] on button "Save" at bounding box center [462, 413] width 299 height 21
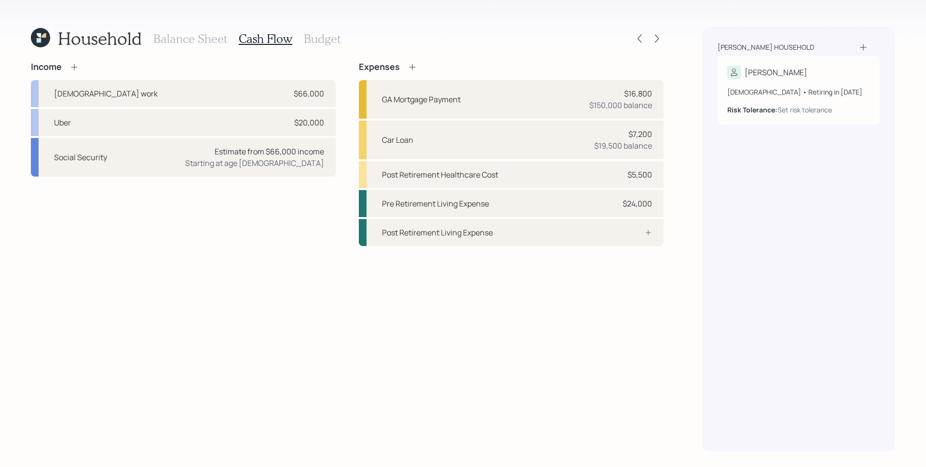
click at [321, 45] on h3 "Budget" at bounding box center [322, 39] width 37 height 14
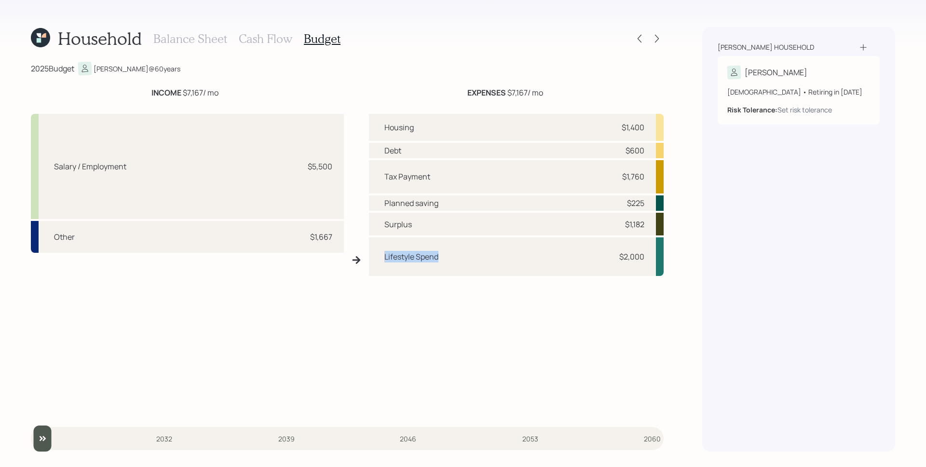
drag, startPoint x: 379, startPoint y: 259, endPoint x: 466, endPoint y: 256, distance: 87.3
click at [466, 256] on div "Lifestyle Spend $2,000" at bounding box center [516, 256] width 295 height 38
drag, startPoint x: 547, startPoint y: 255, endPoint x: 553, endPoint y: 254, distance: 5.9
click at [548, 255] on div "Lifestyle Spend $2,000" at bounding box center [516, 256] width 295 height 38
drag, startPoint x: 618, startPoint y: 256, endPoint x: 667, endPoint y: 257, distance: 49.2
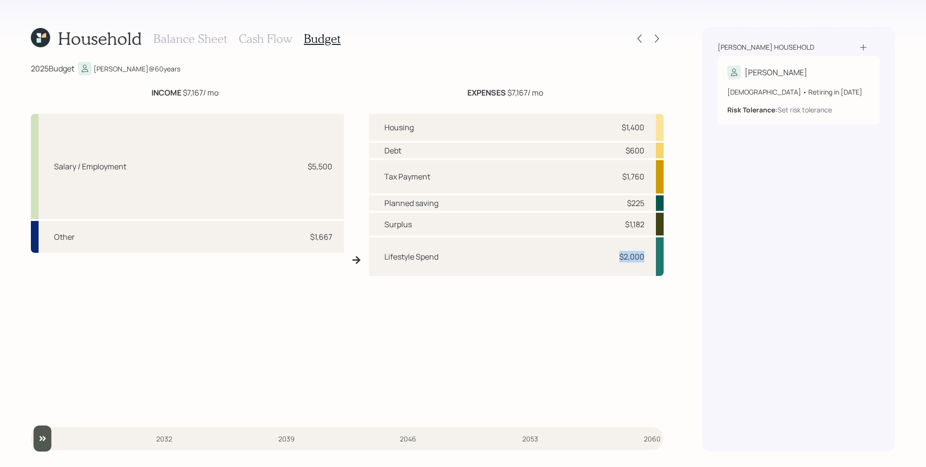
click at [667, 257] on div "Household Balance Sheet Cash Flow Budget 2025 Budget Gregory @ 60 years INCOME …" at bounding box center [463, 233] width 926 height 467
click at [647, 258] on div "Lifestyle Spend $2,000" at bounding box center [516, 256] width 295 height 38
drag, startPoint x: 649, startPoint y: 224, endPoint x: 616, endPoint y: 226, distance: 32.8
click at [616, 226] on div "Surplus $1,182" at bounding box center [516, 224] width 295 height 23
click at [637, 215] on div "Surplus $1,182" at bounding box center [516, 224] width 295 height 23
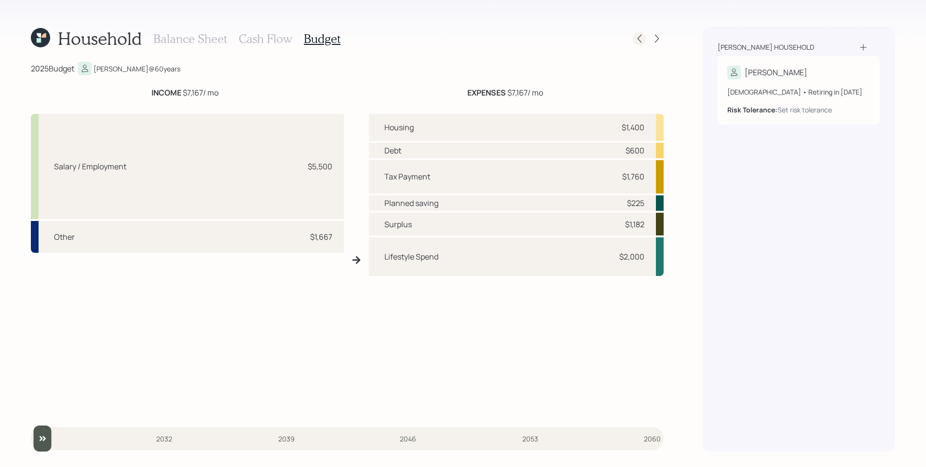
click at [641, 37] on icon at bounding box center [640, 39] width 10 height 10
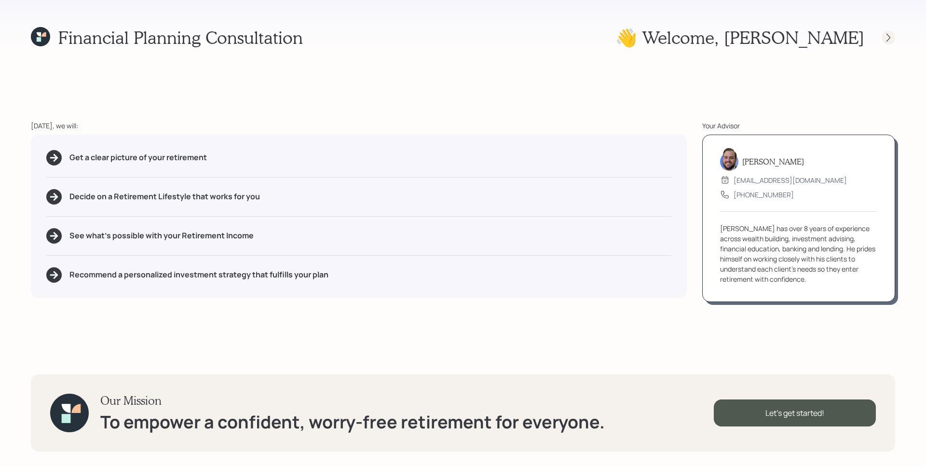
click at [884, 41] on icon at bounding box center [889, 38] width 10 height 10
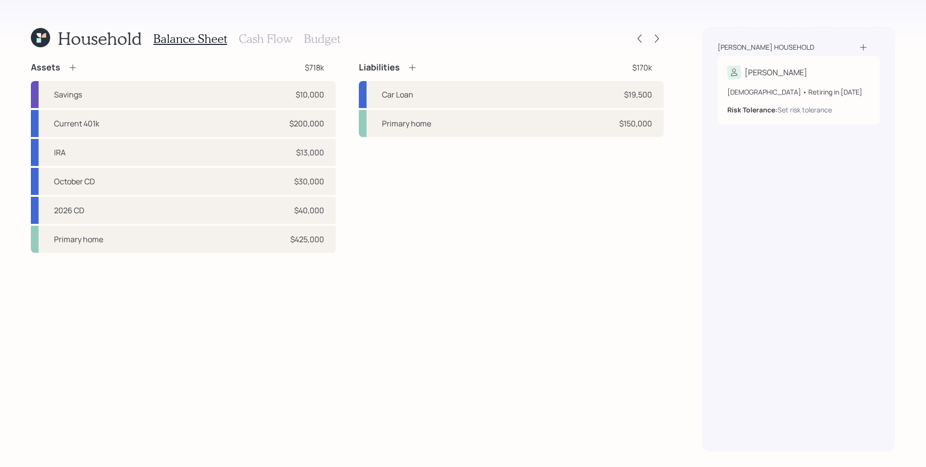
click at [553, 223] on div "Liabilities $170k Car Loan $19,500 Primary home $150,000" at bounding box center [511, 157] width 305 height 191
click at [177, 128] on div "Current 401k $200,000" at bounding box center [183, 123] width 305 height 27
select select "company_sponsored"
select select "balanced"
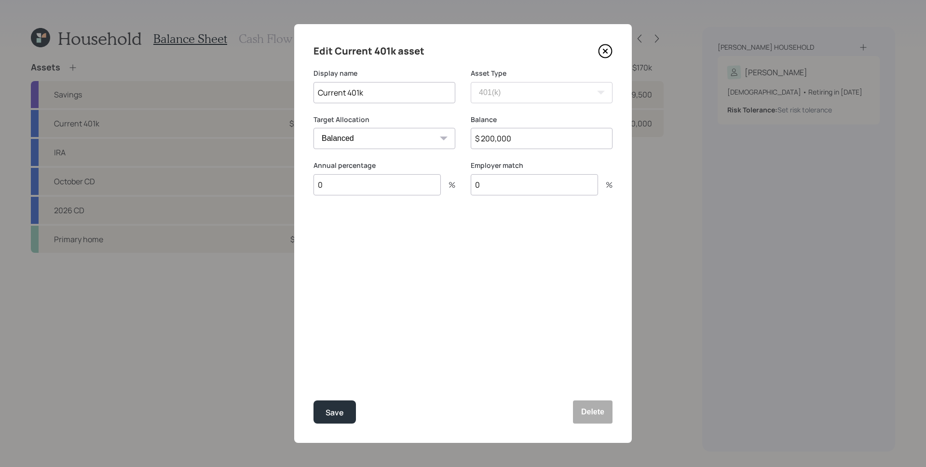
click at [392, 188] on input "0" at bounding box center [376, 184] width 127 height 21
type input "14.5"
click at [351, 237] on div "Select..." at bounding box center [375, 232] width 123 height 16
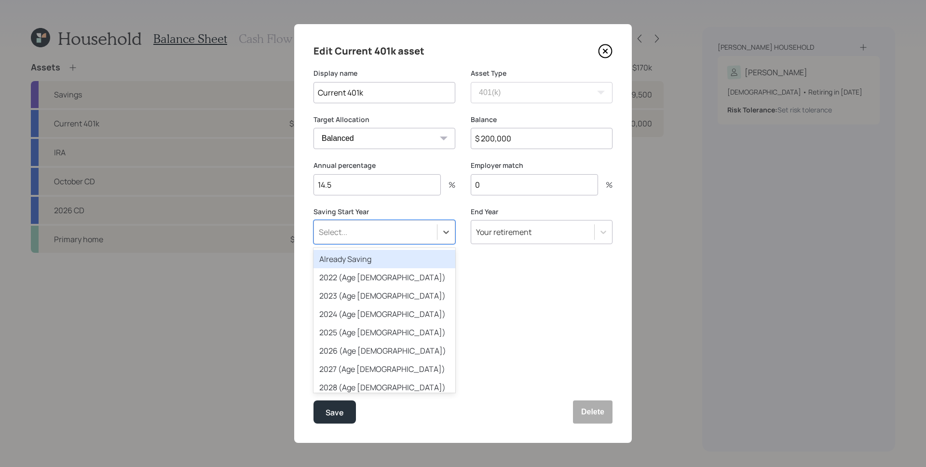
click at [354, 256] on div "Already Saving" at bounding box center [384, 259] width 142 height 18
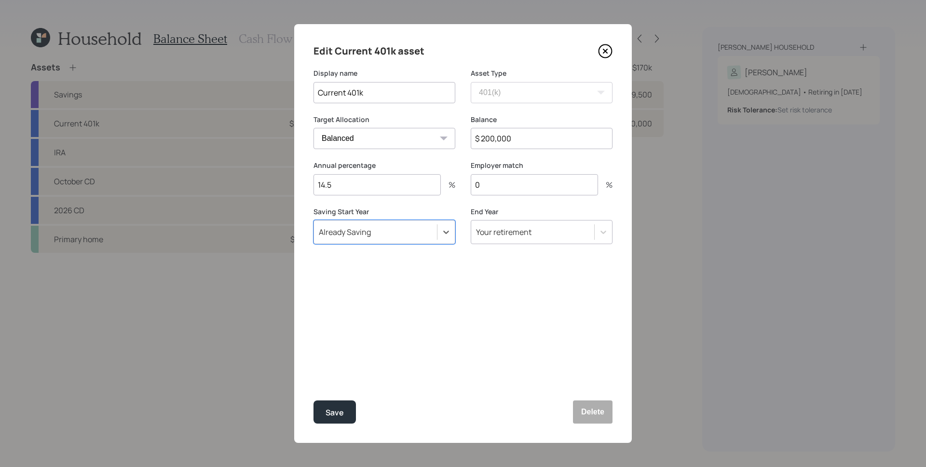
click at [522, 301] on div "Edit Current 401k asset Display name Current 401k Asset Type SEP IRA IRA Roth I…" at bounding box center [463, 233] width 338 height 419
click at [518, 181] on input "0" at bounding box center [534, 184] width 127 height 21
type input "3"
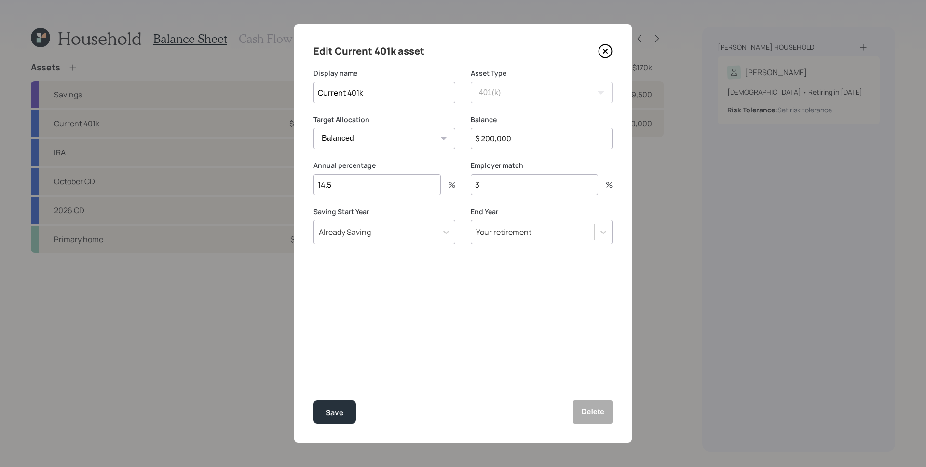
click at [313, 400] on button "Save" at bounding box center [334, 411] width 42 height 23
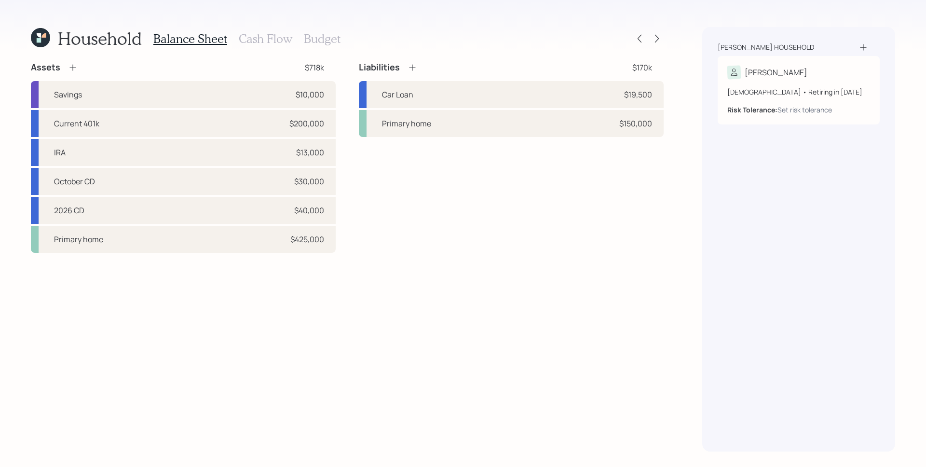
click at [542, 352] on div "Assets $718k Savings $10,000 Current 401k $200,000 IRA $13,000 October CD $30,0…" at bounding box center [347, 257] width 633 height 390
click at [396, 209] on div "Liabilities $170k Car Loan $19,500 Primary home $150,000" at bounding box center [511, 157] width 305 height 191
click at [327, 42] on h3 "Budget" at bounding box center [322, 39] width 37 height 14
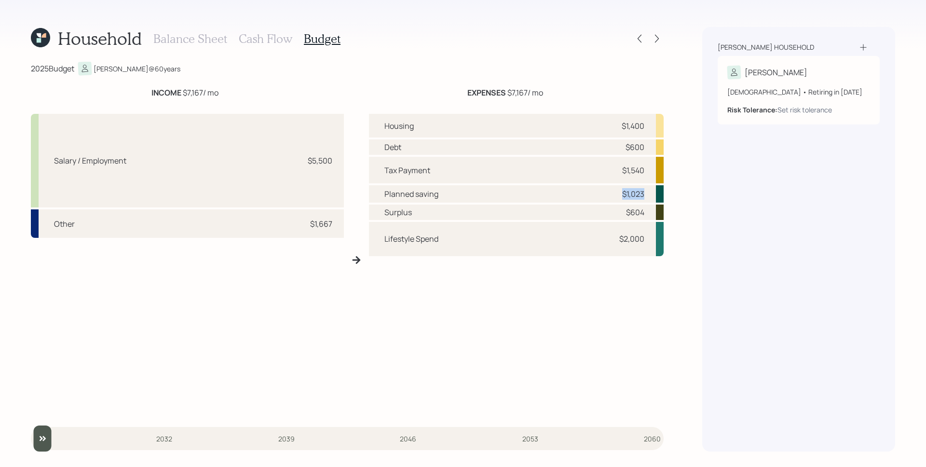
drag, startPoint x: 644, startPoint y: 194, endPoint x: 616, endPoint y: 192, distance: 27.6
click at [616, 192] on div "$1,023" at bounding box center [629, 194] width 29 height 12
click at [641, 191] on div "$1,023" at bounding box center [633, 194] width 22 height 12
drag, startPoint x: 643, startPoint y: 191, endPoint x: 612, endPoint y: 186, distance: 31.3
click at [612, 186] on div "Planned saving $1,023" at bounding box center [516, 193] width 295 height 17
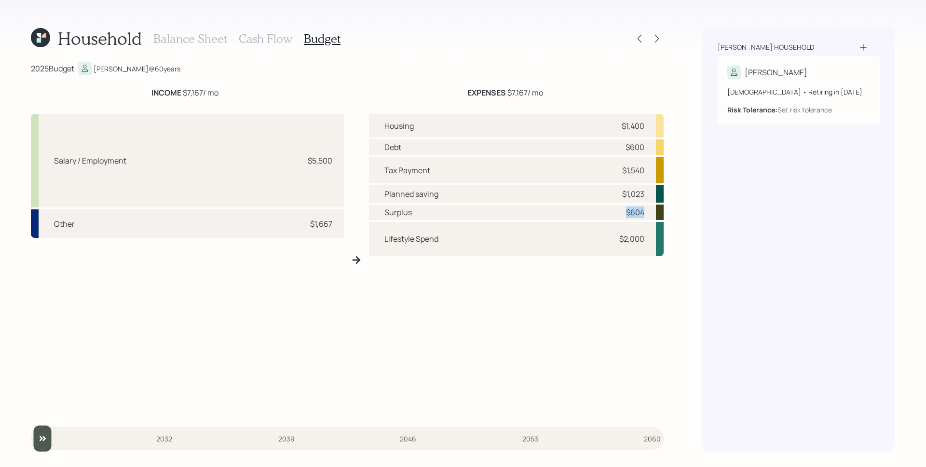
drag, startPoint x: 647, startPoint y: 213, endPoint x: 620, endPoint y: 214, distance: 26.5
click at [620, 214] on div "Surplus $604" at bounding box center [516, 211] width 295 height 15
click at [639, 238] on div "$2,000" at bounding box center [631, 239] width 25 height 12
drag, startPoint x: 648, startPoint y: 239, endPoint x: 621, endPoint y: 242, distance: 27.1
click at [621, 242] on div "Lifestyle Spend $2,000" at bounding box center [516, 239] width 295 height 34
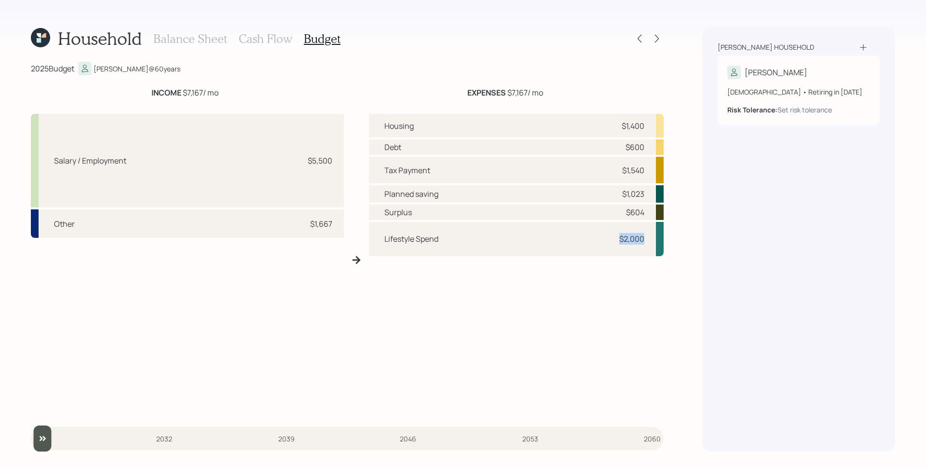
click at [621, 242] on div "$2,000" at bounding box center [631, 239] width 25 height 12
drag, startPoint x: 648, startPoint y: 213, endPoint x: 631, endPoint y: 212, distance: 17.4
click at [631, 212] on div "Surplus $604" at bounding box center [516, 211] width 295 height 15
click at [259, 39] on h3 "Cash Flow" at bounding box center [266, 39] width 54 height 14
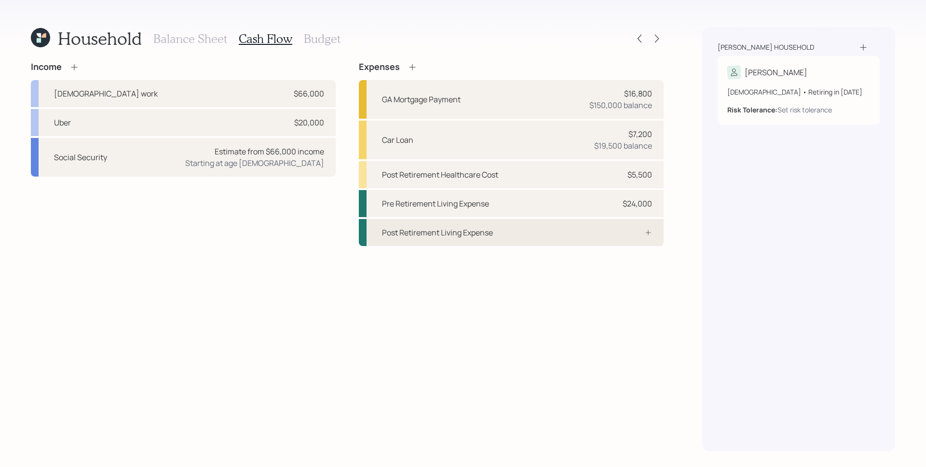
click at [611, 226] on div "Post Retirement Living Expense" at bounding box center [511, 232] width 305 height 27
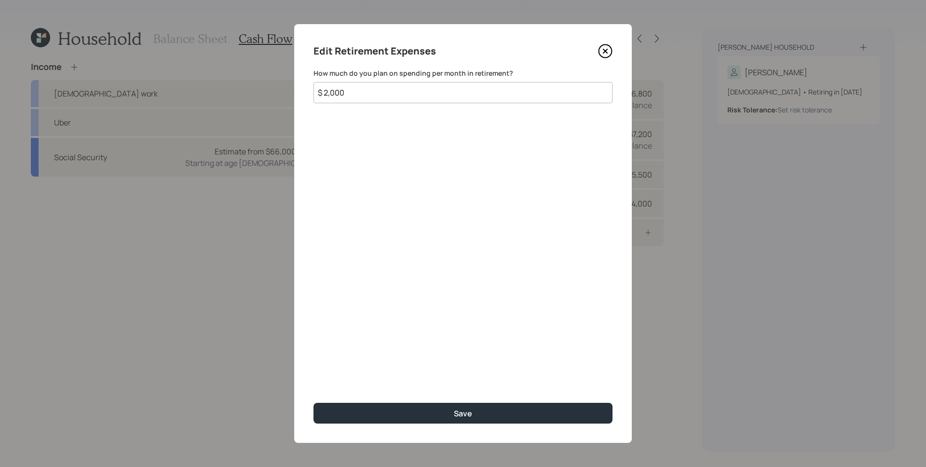
type input "$ 2,000"
click at [313, 403] on button "Save" at bounding box center [462, 413] width 299 height 21
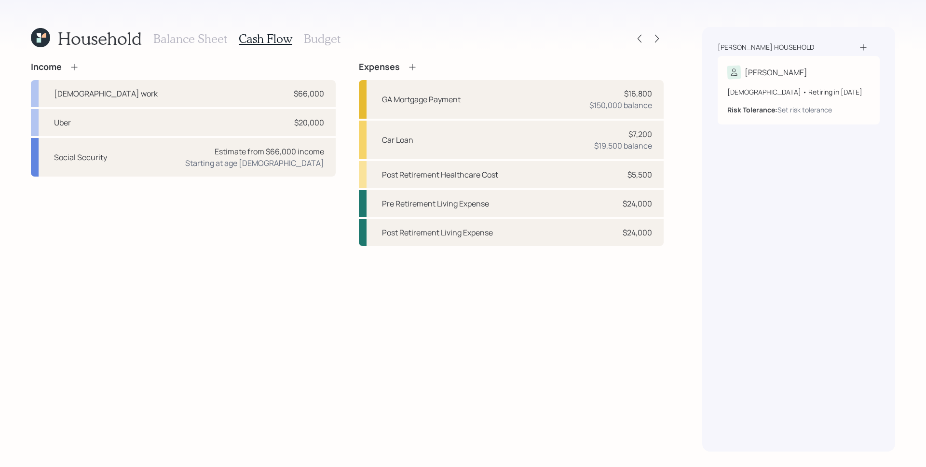
drag, startPoint x: 642, startPoint y: 326, endPoint x: 625, endPoint y: 326, distance: 16.9
click at [643, 326] on div "Income Full-time work $66,000 Uber $20,000 Social Security Estimate from $66,00…" at bounding box center [347, 257] width 633 height 390
click at [660, 40] on icon at bounding box center [657, 39] width 10 height 10
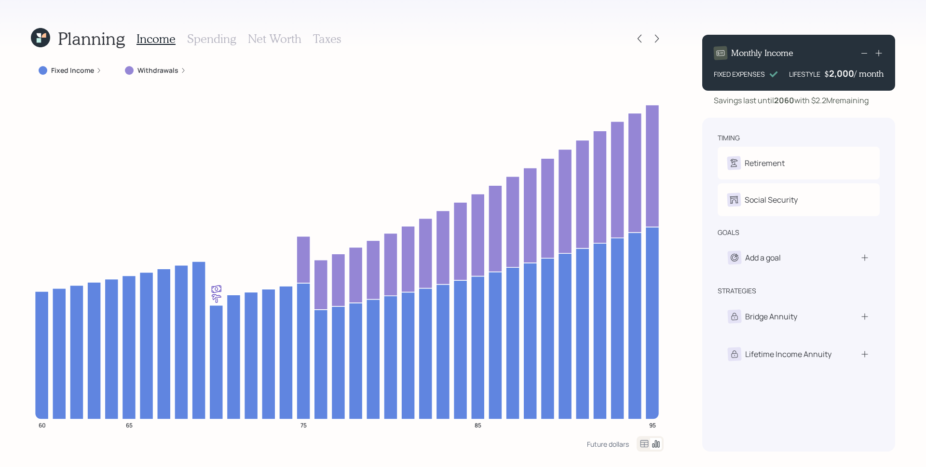
click at [98, 70] on icon at bounding box center [99, 71] width 6 height 6
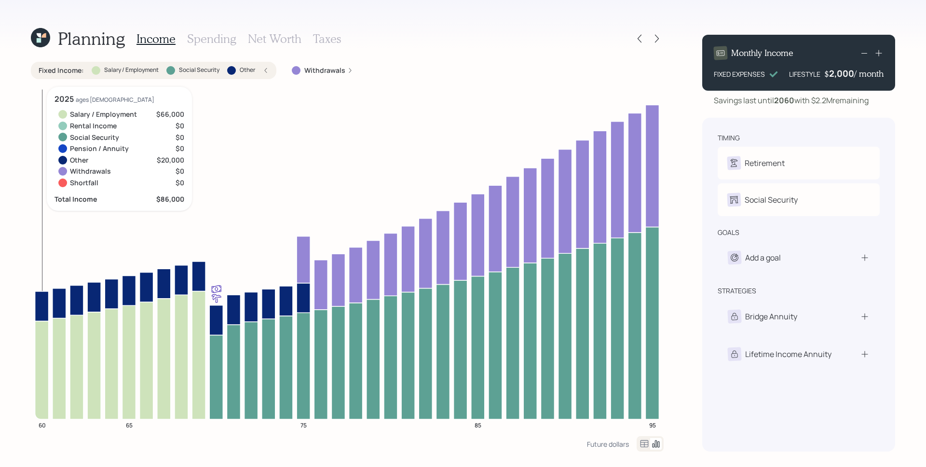
click at [40, 341] on icon at bounding box center [42, 370] width 14 height 98
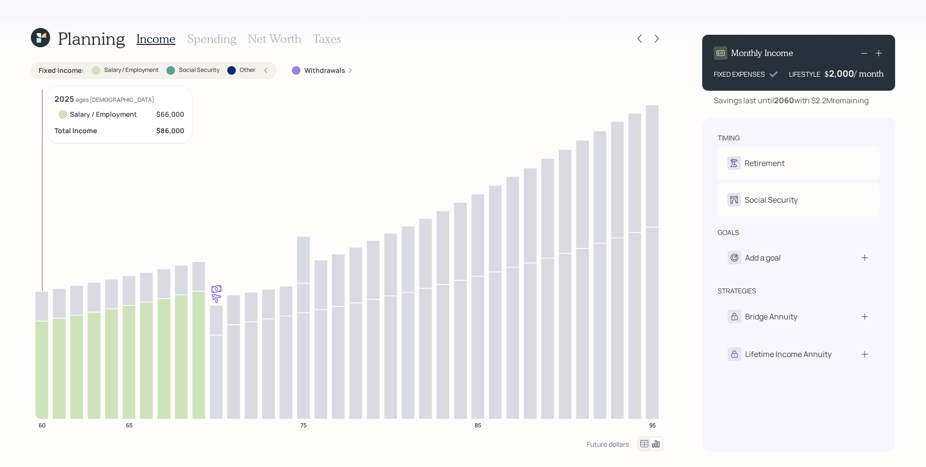
click at [43, 328] on icon at bounding box center [42, 370] width 14 height 98
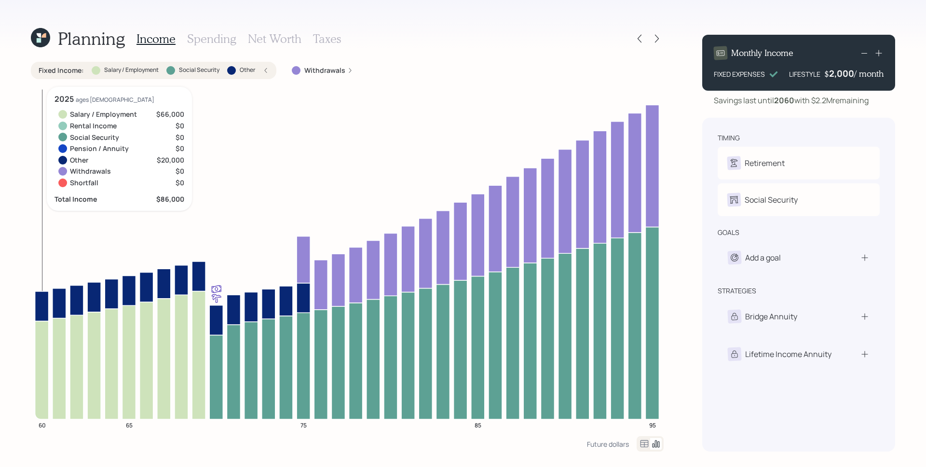
click at [45, 308] on icon at bounding box center [42, 306] width 14 height 30
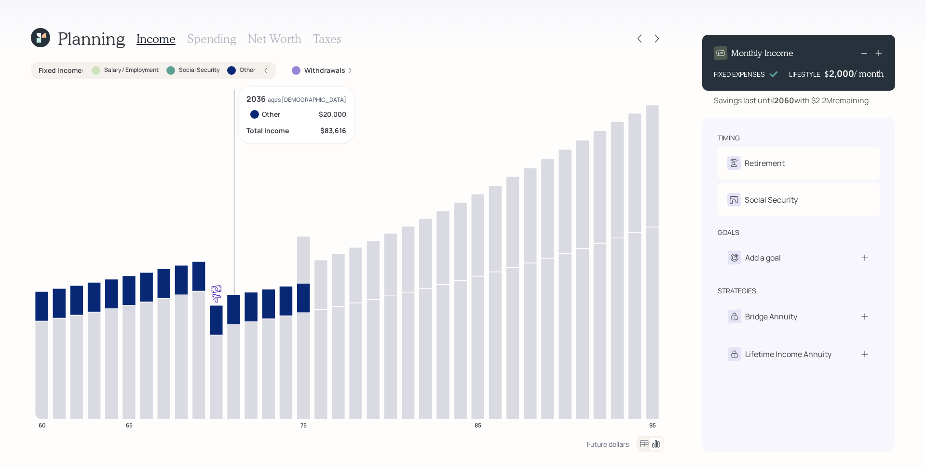
click at [234, 306] on icon at bounding box center [234, 310] width 14 height 30
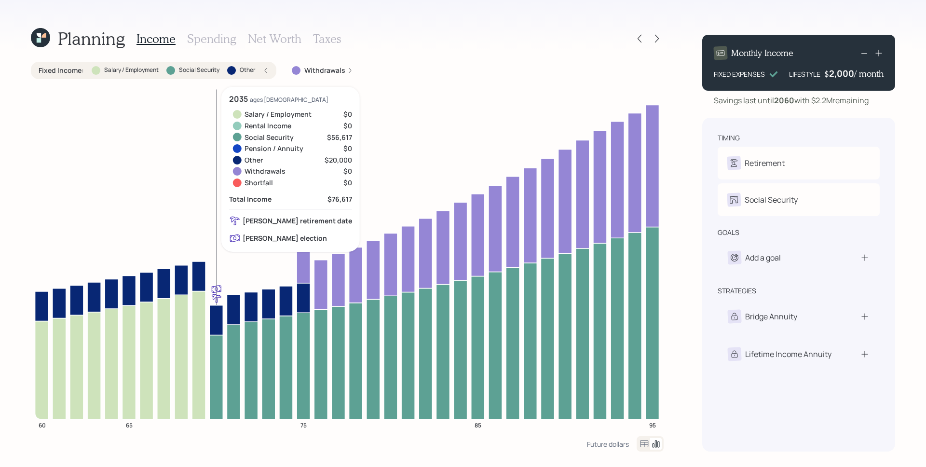
click at [218, 361] on icon at bounding box center [216, 377] width 14 height 84
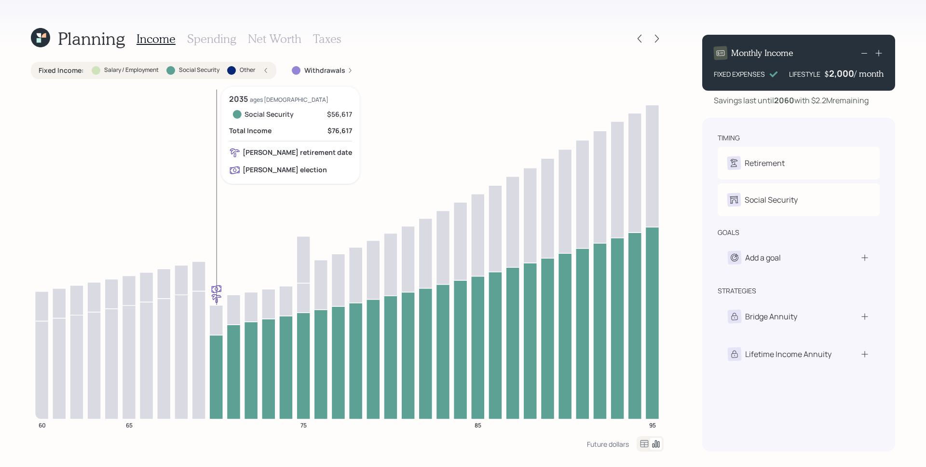
click at [218, 361] on icon at bounding box center [216, 377] width 14 height 84
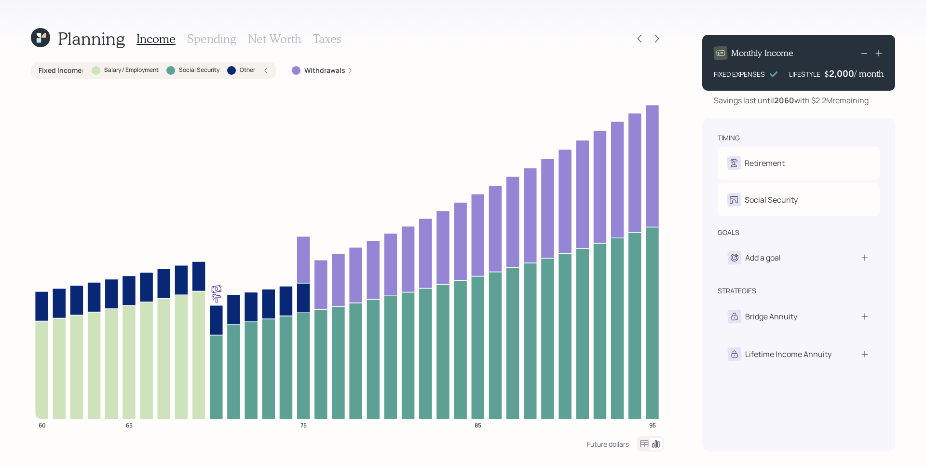
click at [257, 78] on div "Fixed Income : Salary / Employment Social Security Other" at bounding box center [153, 70] width 245 height 17
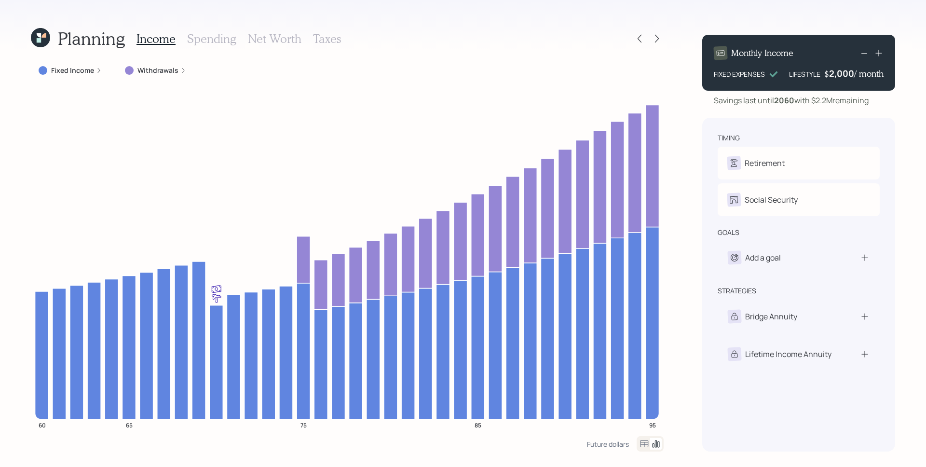
click at [182, 72] on icon at bounding box center [183, 71] width 6 height 6
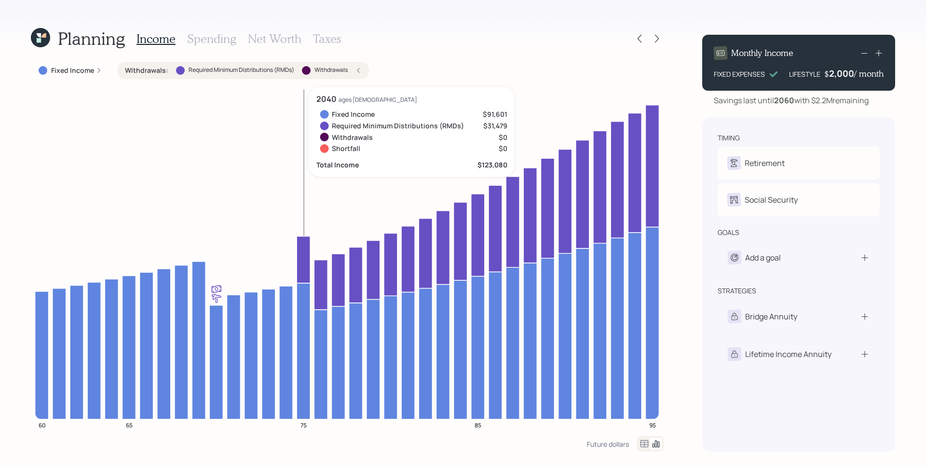
click at [307, 249] on icon at bounding box center [304, 259] width 14 height 47
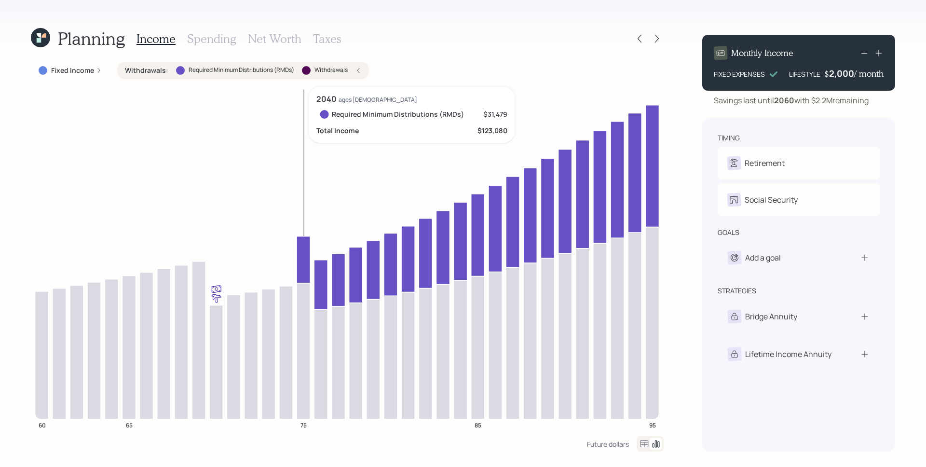
click at [307, 244] on icon at bounding box center [304, 259] width 14 height 47
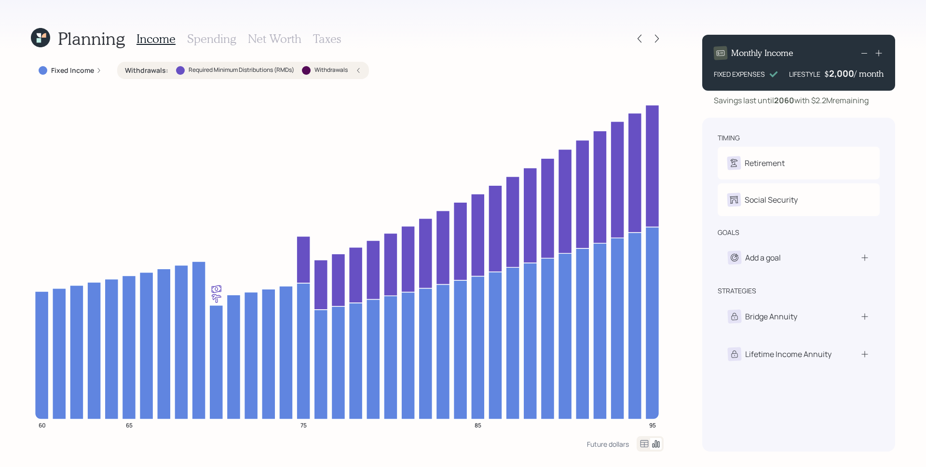
click at [687, 201] on div "Planning Income Spending Net Worth Taxes Fixed Income Withdrawals : Required Mi…" at bounding box center [463, 233] width 926 height 467
click at [642, 43] on div at bounding box center [640, 39] width 14 height 14
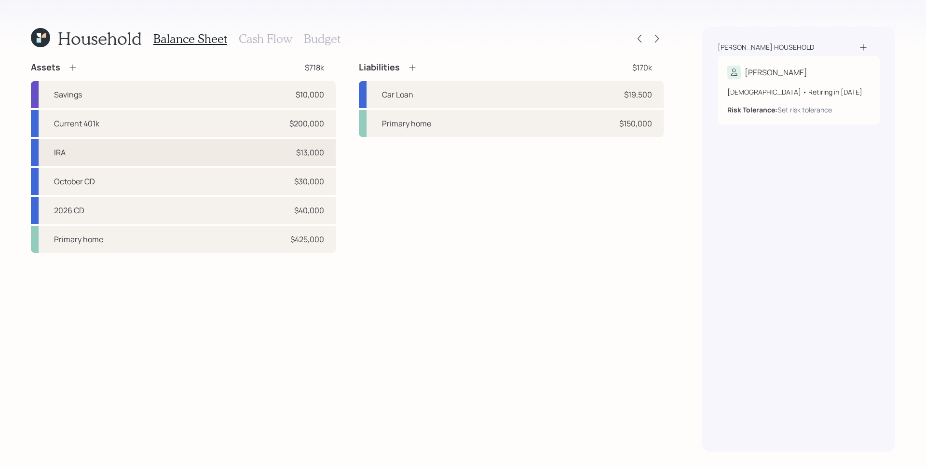
click at [269, 154] on div "IRA $13,000" at bounding box center [183, 152] width 305 height 27
select select "ira"
select select "balanced"
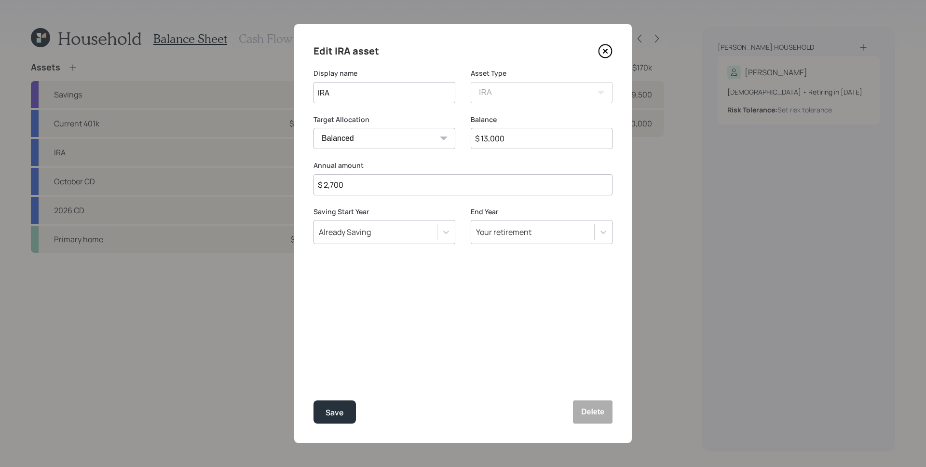
click at [519, 134] on input "$ 13,000" at bounding box center [542, 138] width 142 height 21
click at [601, 52] on icon at bounding box center [605, 51] width 14 height 14
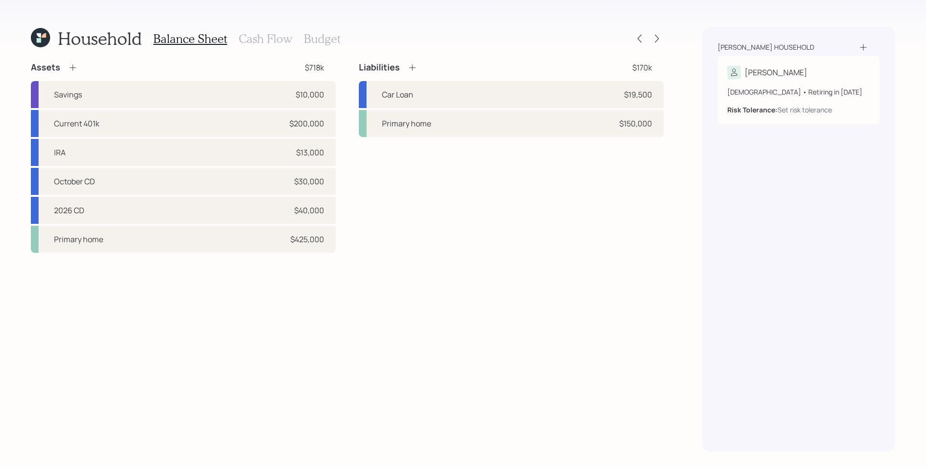
click at [75, 64] on icon at bounding box center [73, 68] width 10 height 10
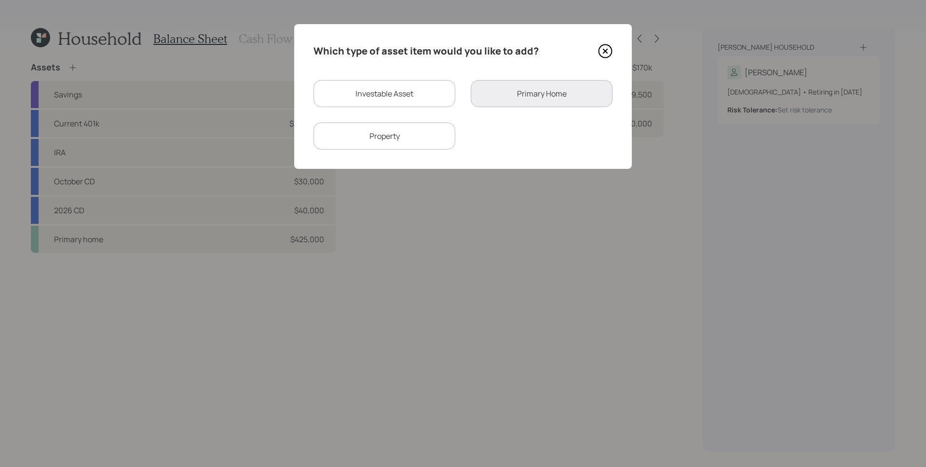
click at [391, 98] on div "Investable Asset" at bounding box center [384, 93] width 142 height 27
select select "taxable"
select select "balanced"
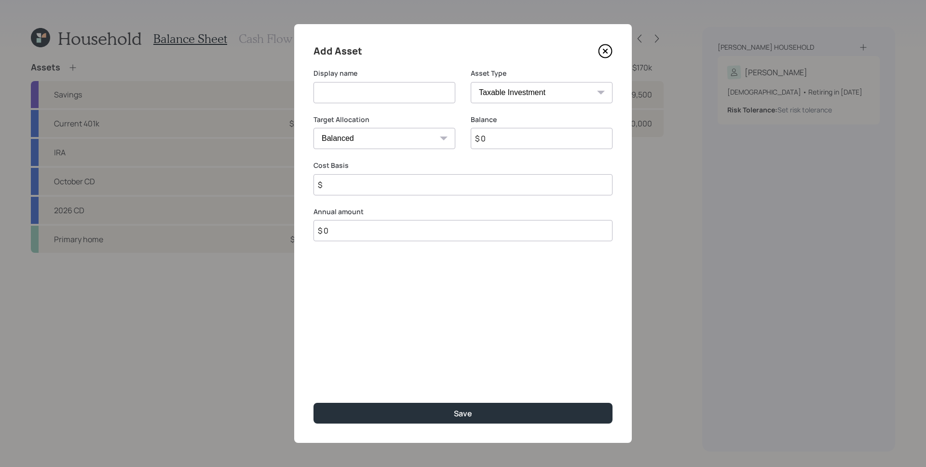
click at [393, 98] on input at bounding box center [384, 92] width 142 height 21
type input "[PERSON_NAME]"
click at [489, 99] on select "SEP IRA IRA Roth IRA 401(k) Roth 401(k) 403(b) Roth 403(b) 457(b) Roth 457(b) H…" at bounding box center [542, 92] width 142 height 21
select select "roth_ira"
click at [471, 82] on select "SEP IRA IRA Roth IRA 401(k) Roth 401(k) 403(b) Roth 403(b) 457(b) Roth 457(b) H…" at bounding box center [542, 92] width 142 height 21
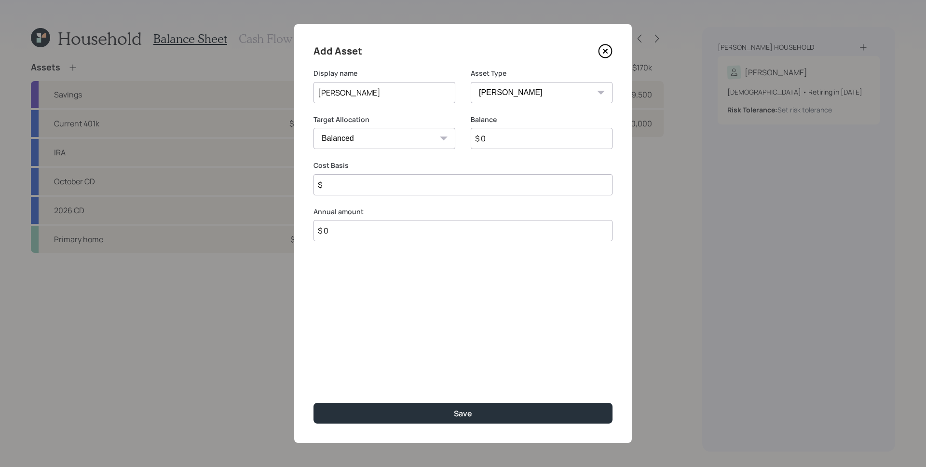
type input "$"
click at [509, 137] on input "$ 0" at bounding box center [542, 138] width 142 height 21
paste input "13,00"
type input "$ 13,000"
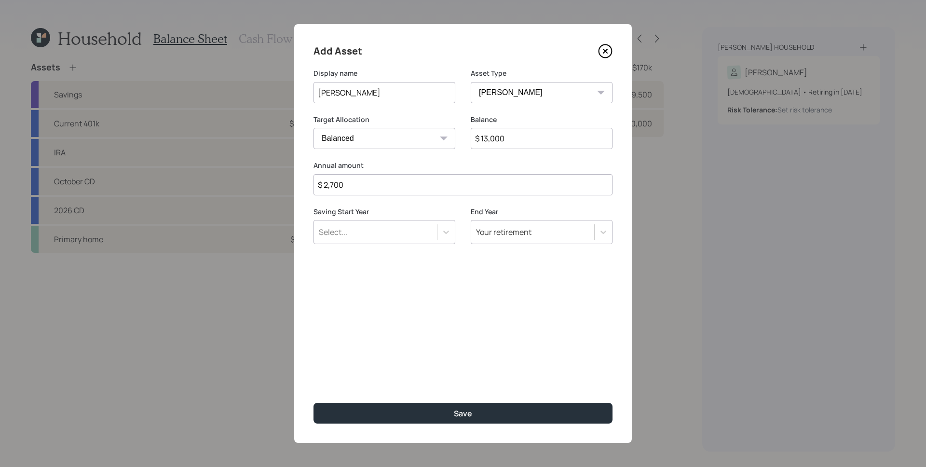
type input "$ 2,700"
type input "0"
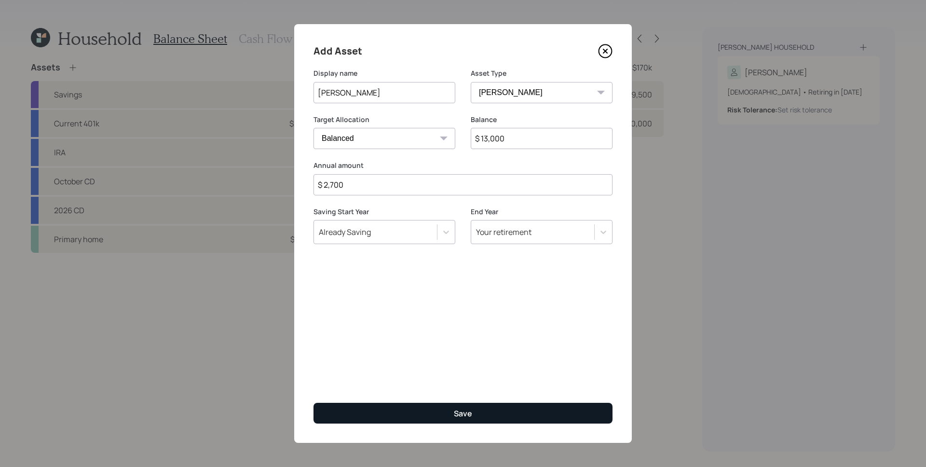
drag, startPoint x: 529, startPoint y: 352, endPoint x: 524, endPoint y: 403, distance: 50.9
click at [530, 352] on div "Add Asset Display name Roth IRA Asset Type SEP IRA IRA Roth IRA 401(k) Roth 401…" at bounding box center [463, 233] width 338 height 419
click at [515, 417] on button "Save" at bounding box center [462, 413] width 299 height 21
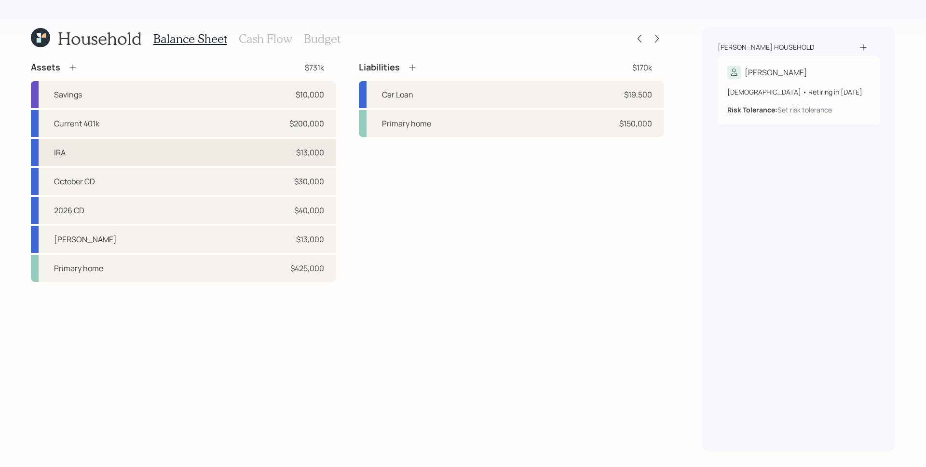
click at [145, 145] on div "IRA $13,000" at bounding box center [183, 152] width 305 height 27
select select "ira"
select select "balanced"
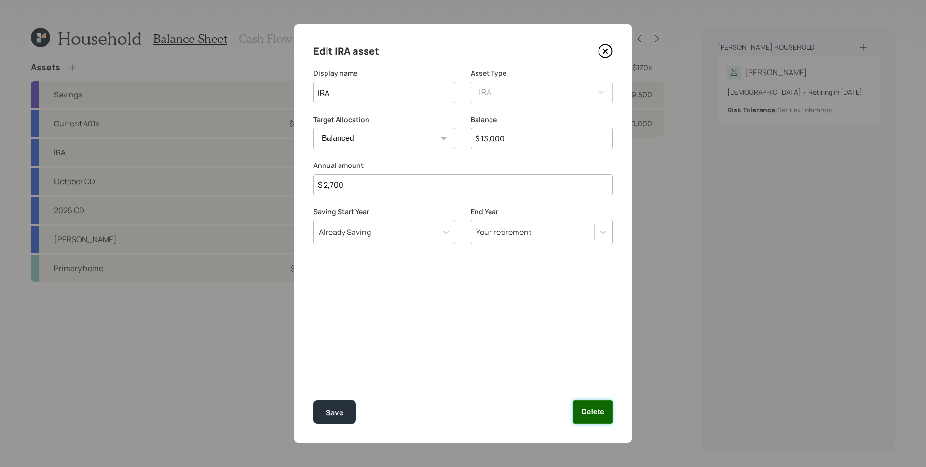
click at [597, 418] on button "Delete" at bounding box center [593, 411] width 40 height 23
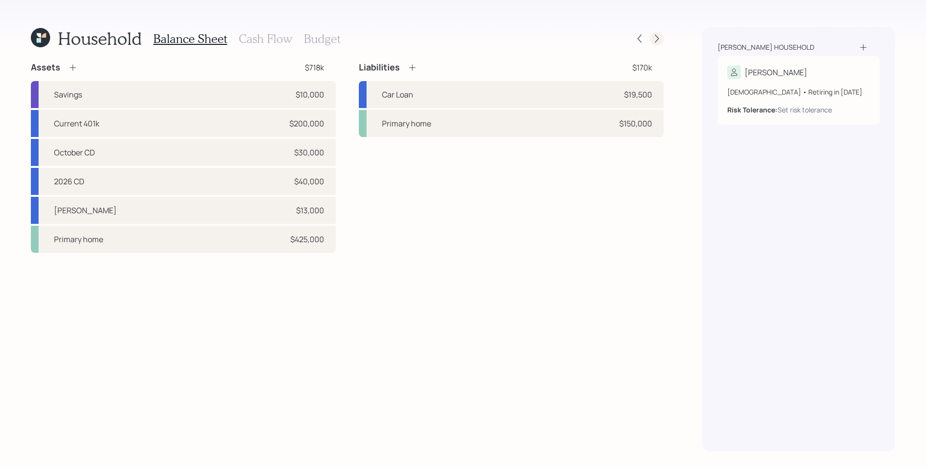
click at [650, 40] on div at bounding box center [657, 39] width 14 height 14
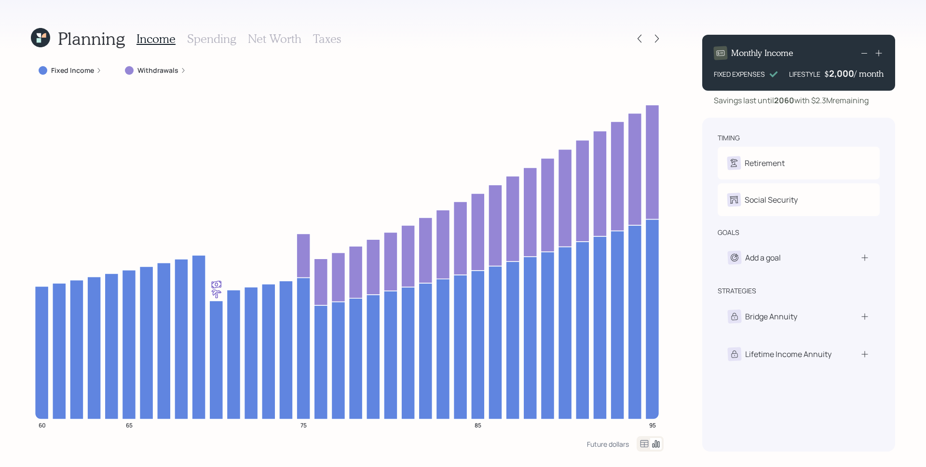
click at [164, 73] on label "Withdrawals" at bounding box center [157, 71] width 41 height 10
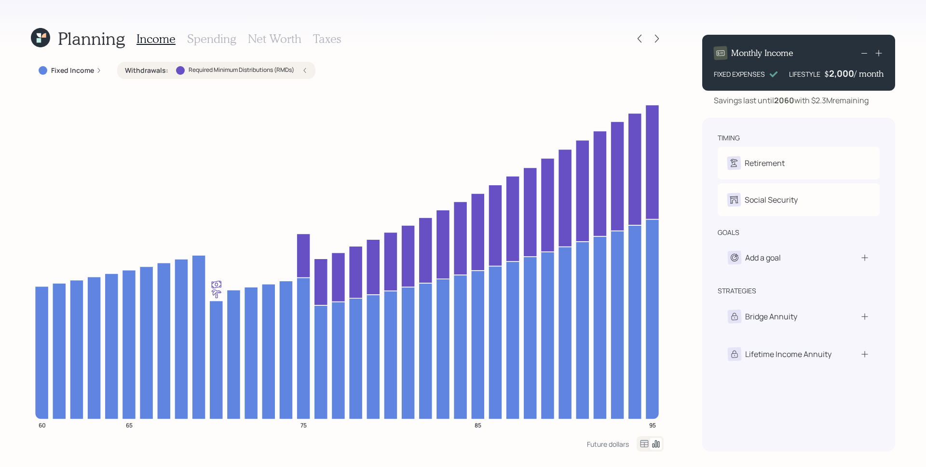
click at [99, 69] on icon at bounding box center [99, 71] width 6 height 6
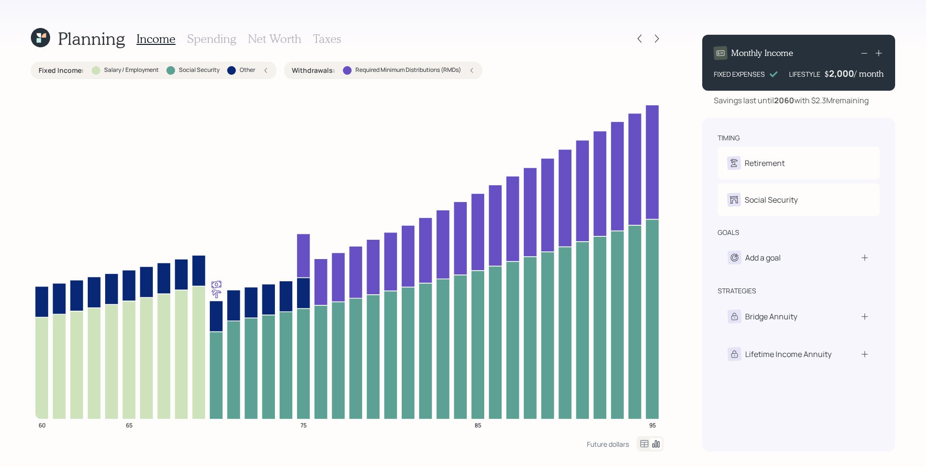
click at [270, 68] on div "Fixed Income : Salary / Employment Social Security Other" at bounding box center [153, 70] width 245 height 17
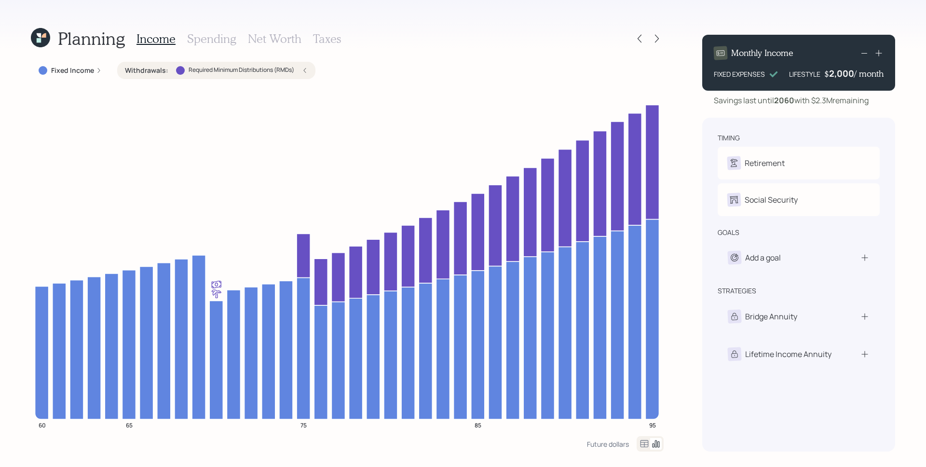
click at [306, 70] on icon at bounding box center [305, 71] width 6 height 6
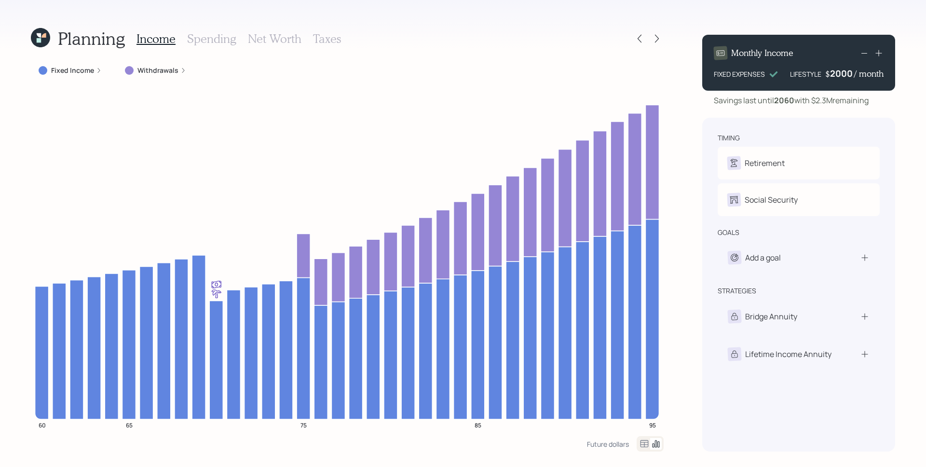
click at [848, 74] on div "2000" at bounding box center [842, 74] width 24 height 12
click at [844, 73] on div "2,000" at bounding box center [841, 74] width 25 height 12
click at [844, 73] on div "2000" at bounding box center [842, 74] width 24 height 12
click at [859, 106] on div "Savings last until 2060 with $2.3M remaining" at bounding box center [791, 101] width 155 height 12
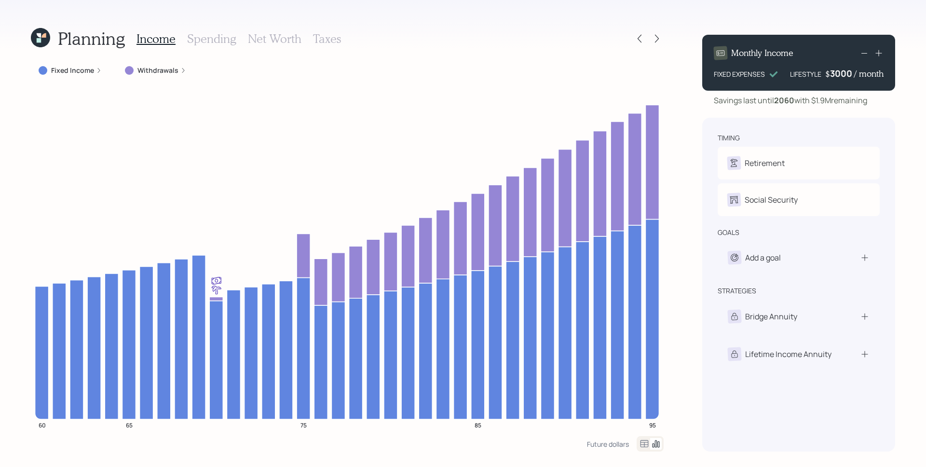
click at [842, 73] on div "3000" at bounding box center [842, 74] width 24 height 12
click at [825, 122] on div "timing Retirement G Retire at 70y 1m Social Security G Elect at 70y 1m goals Ad…" at bounding box center [798, 285] width 193 height 334
click at [843, 74] on div "4,000" at bounding box center [841, 74] width 25 height 12
click at [843, 74] on div "4000" at bounding box center [842, 74] width 24 height 12
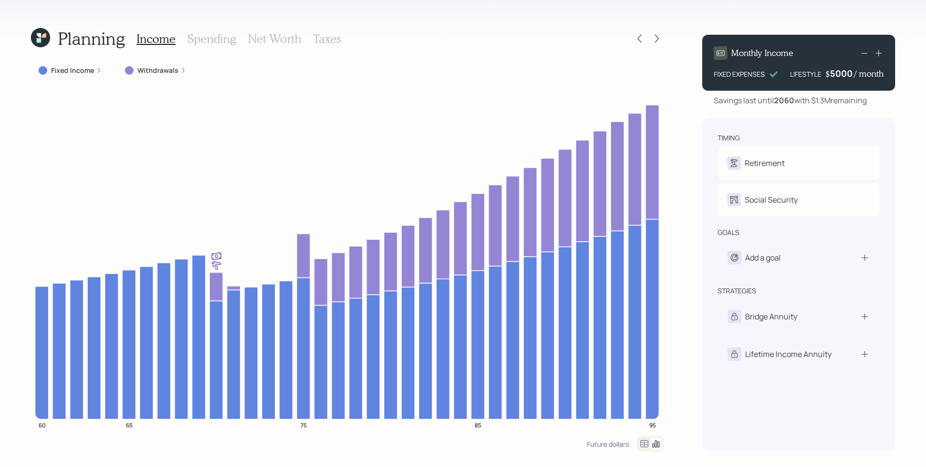
click at [808, 117] on div "Monthly Income FIXED EXPENSES LIFESTYLE $ 5000 / month Savings last until 2060 …" at bounding box center [798, 239] width 193 height 424
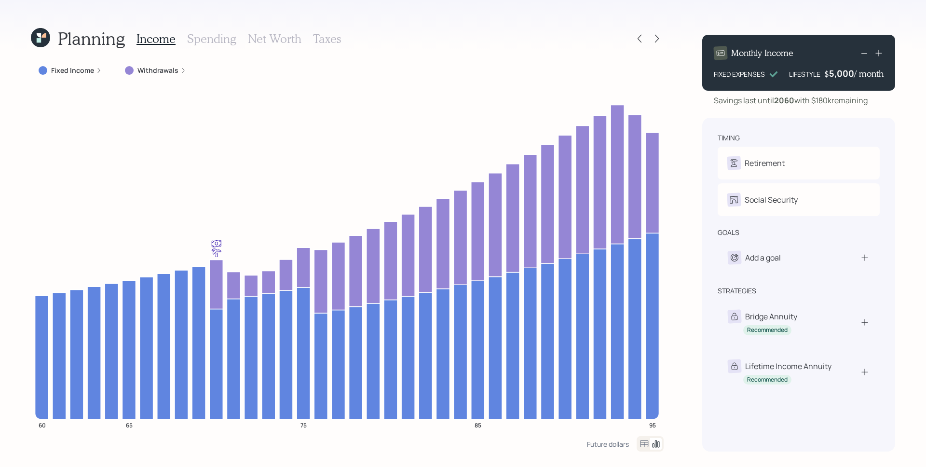
click at [883, 50] on icon at bounding box center [879, 53] width 10 height 10
click at [879, 48] on icon at bounding box center [879, 53] width 10 height 10
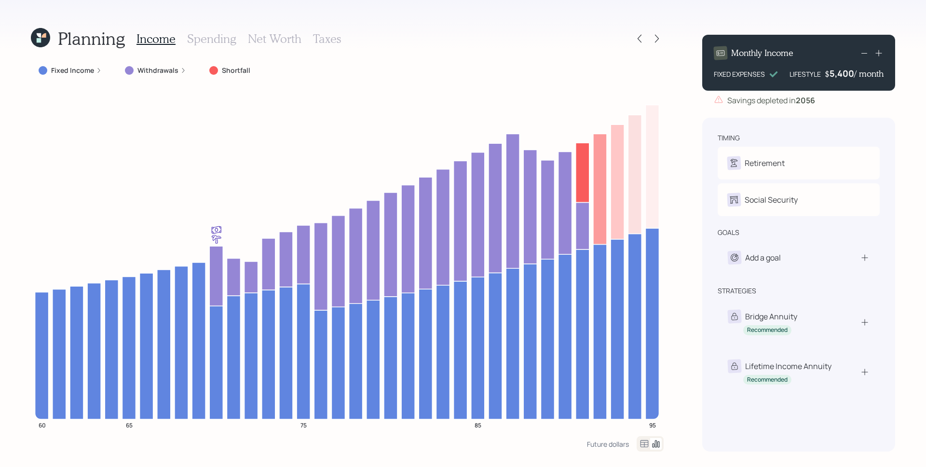
click at [858, 103] on div "Savings depleted in 2056" at bounding box center [798, 101] width 193 height 12
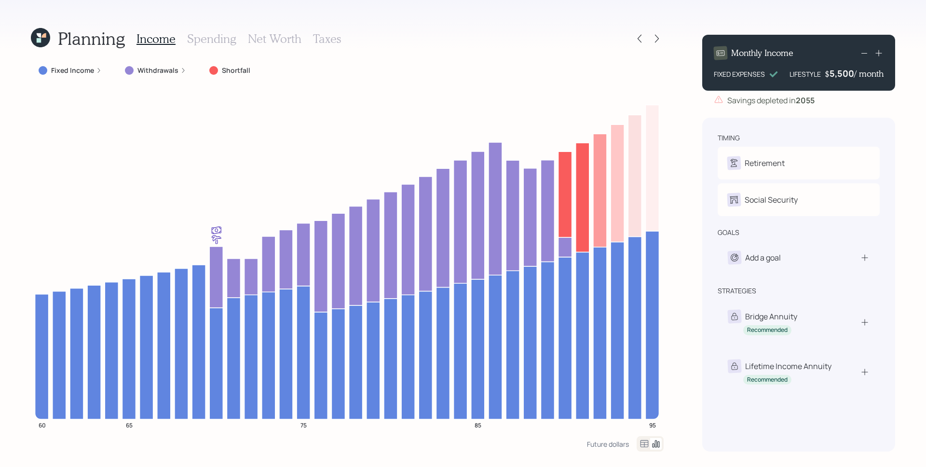
click at [874, 53] on icon at bounding box center [879, 53] width 10 height 10
click at [873, 53] on div at bounding box center [870, 53] width 25 height 14
click at [862, 53] on rect at bounding box center [864, 53] width 6 height 0
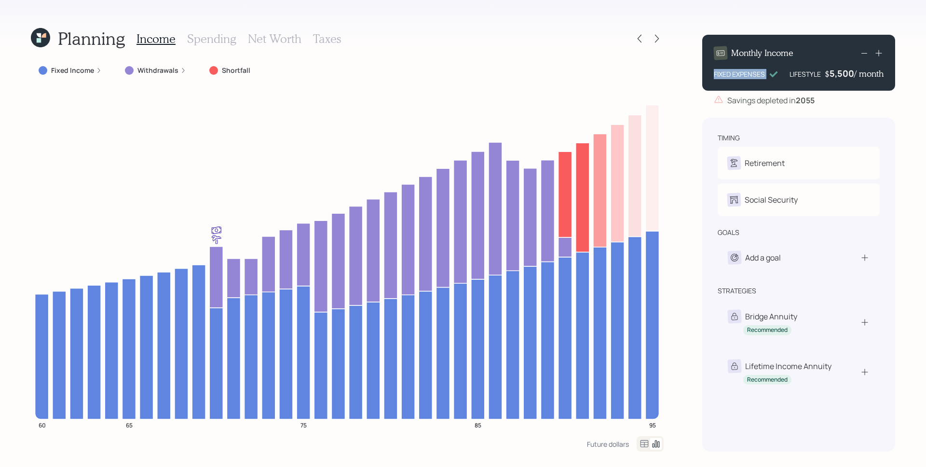
click at [862, 53] on rect at bounding box center [864, 53] width 6 height 0
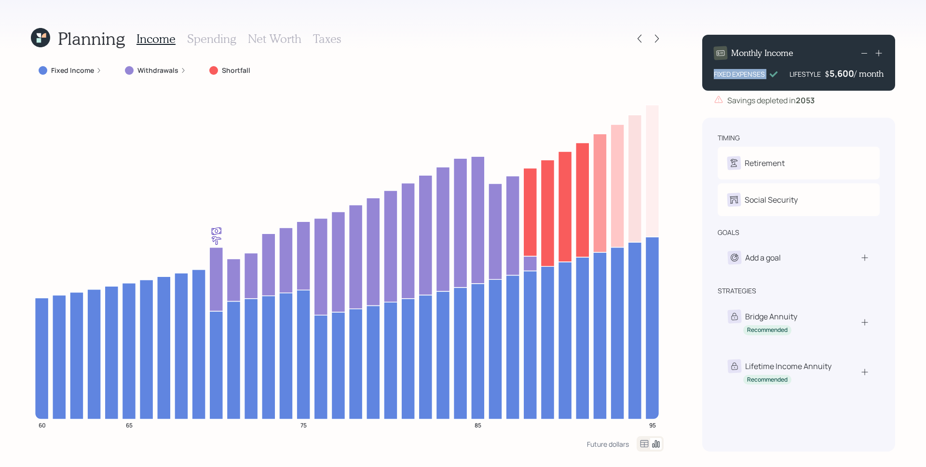
click at [862, 53] on rect at bounding box center [864, 53] width 6 height 0
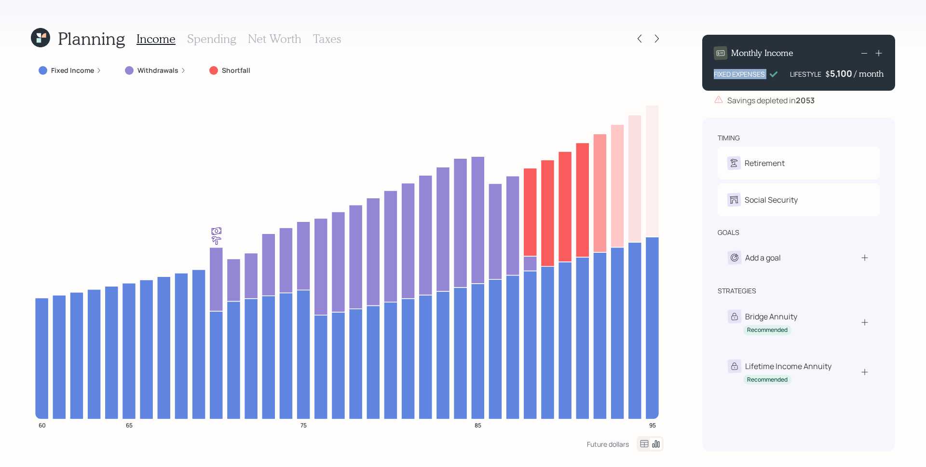
click at [862, 53] on rect at bounding box center [864, 53] width 6 height 0
click at [864, 53] on rect at bounding box center [864, 53] width 6 height 0
click at [864, 53] on icon at bounding box center [864, 53] width 12 height 12
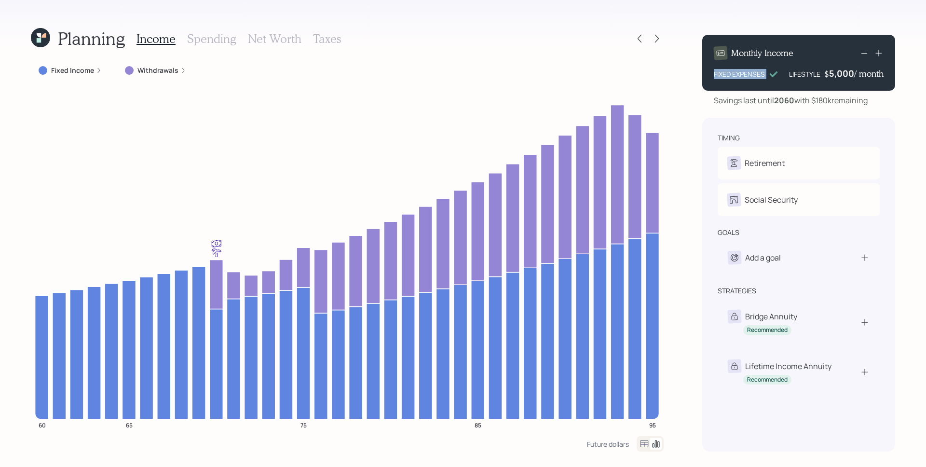
click at [864, 53] on icon at bounding box center [864, 53] width 12 height 12
click at [862, 53] on icon at bounding box center [864, 53] width 12 height 12
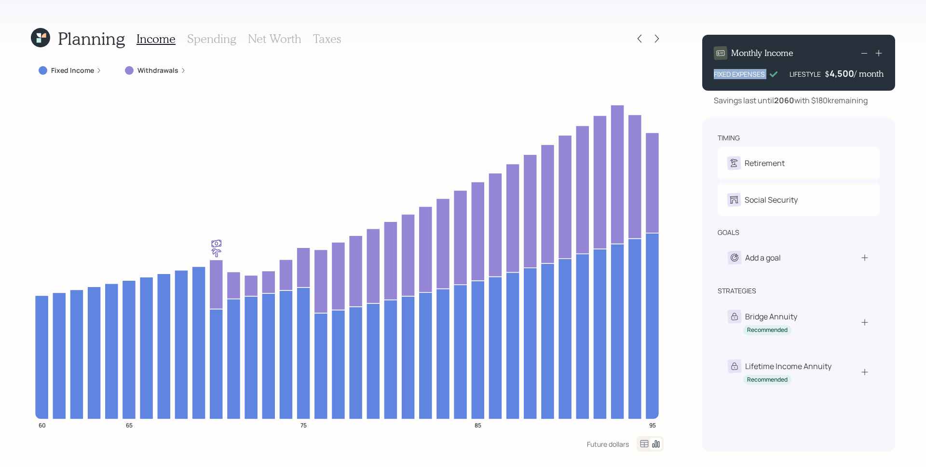
click at [862, 53] on icon at bounding box center [864, 53] width 12 height 12
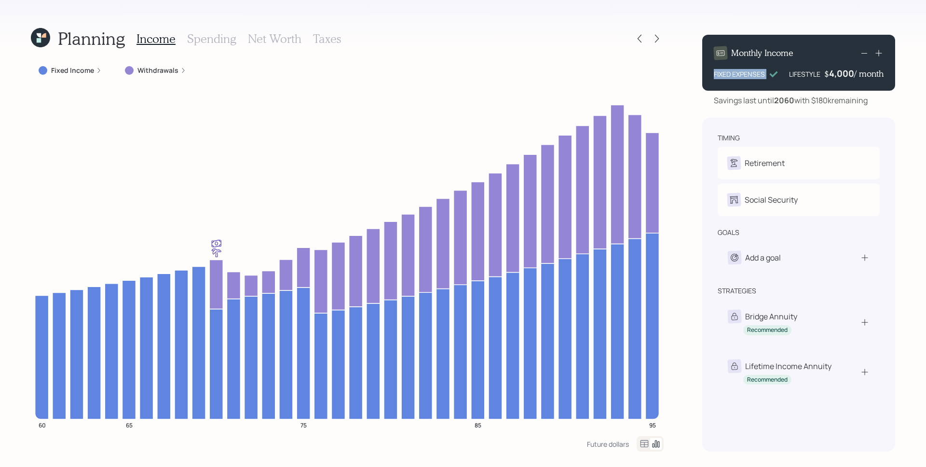
click at [862, 53] on icon at bounding box center [864, 53] width 12 height 12
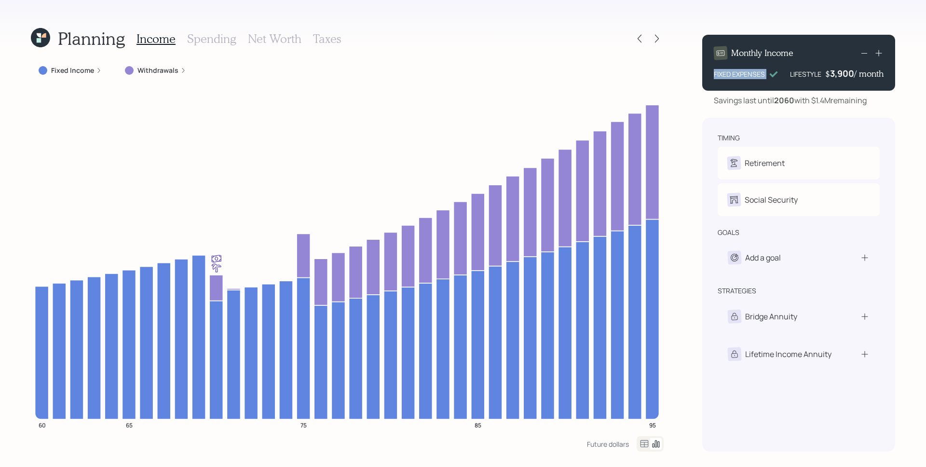
click at [862, 53] on icon at bounding box center [864, 53] width 12 height 12
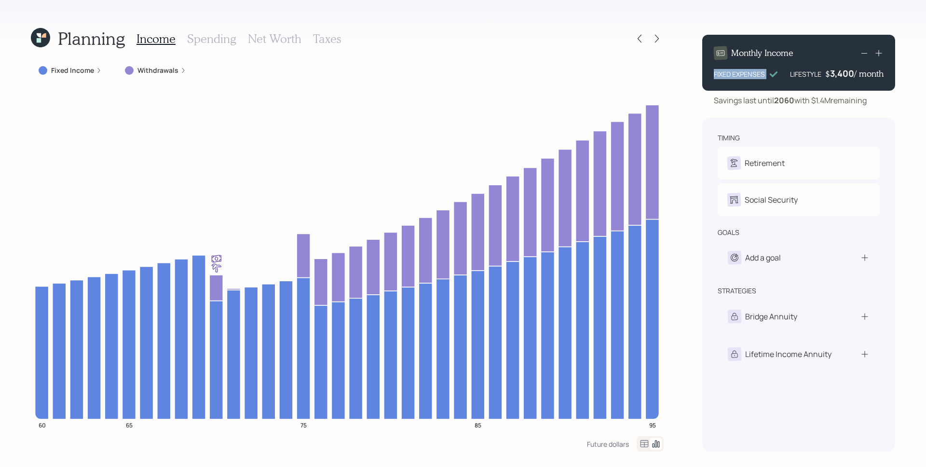
click at [862, 53] on icon at bounding box center [864, 53] width 12 height 12
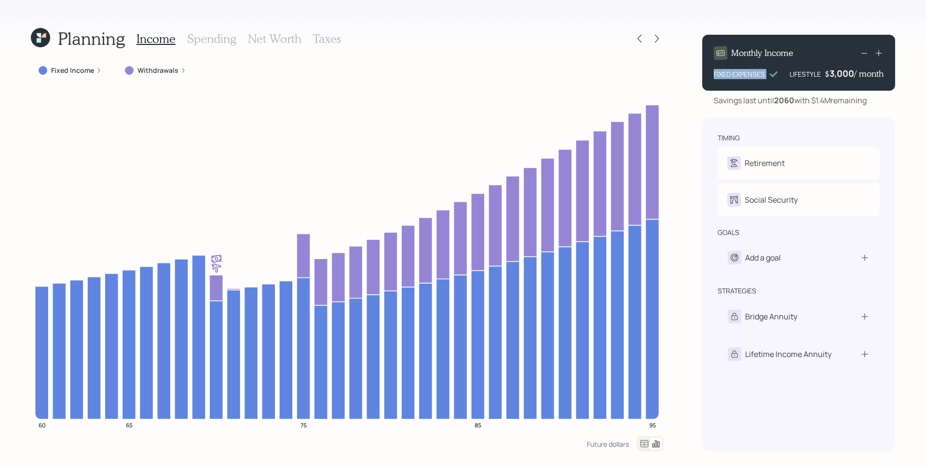
click at [862, 53] on icon at bounding box center [864, 53] width 12 height 12
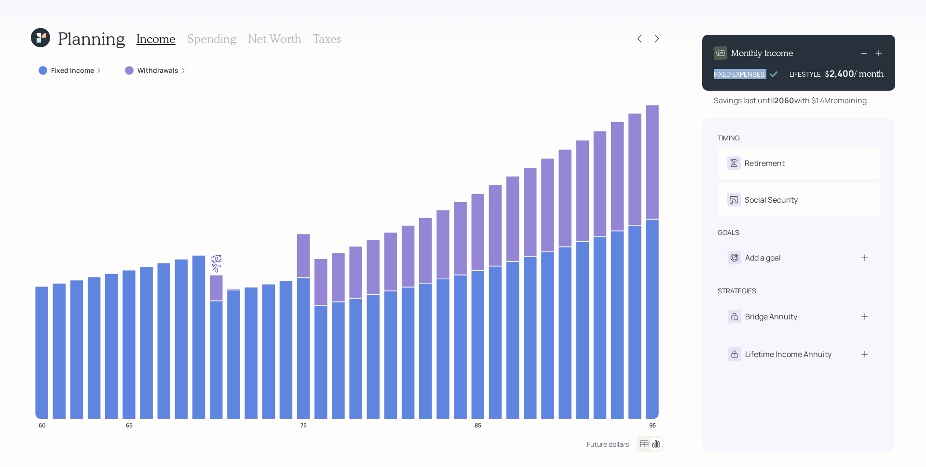
click at [862, 53] on icon at bounding box center [864, 53] width 12 height 12
click at [671, 139] on div "Planning Income Spending Net Worth Taxes Fixed Income Withdrawals 60 65 75 85 9…" at bounding box center [463, 233] width 926 height 467
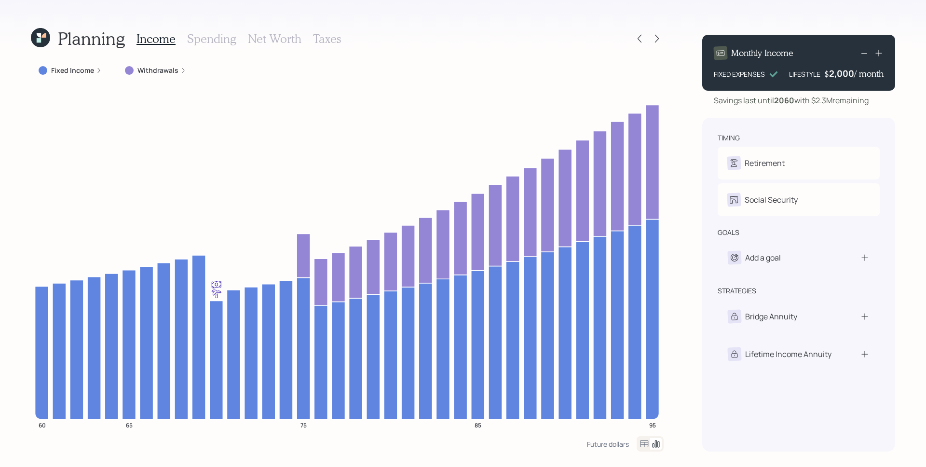
click at [39, 34] on icon at bounding box center [39, 35] width 4 height 4
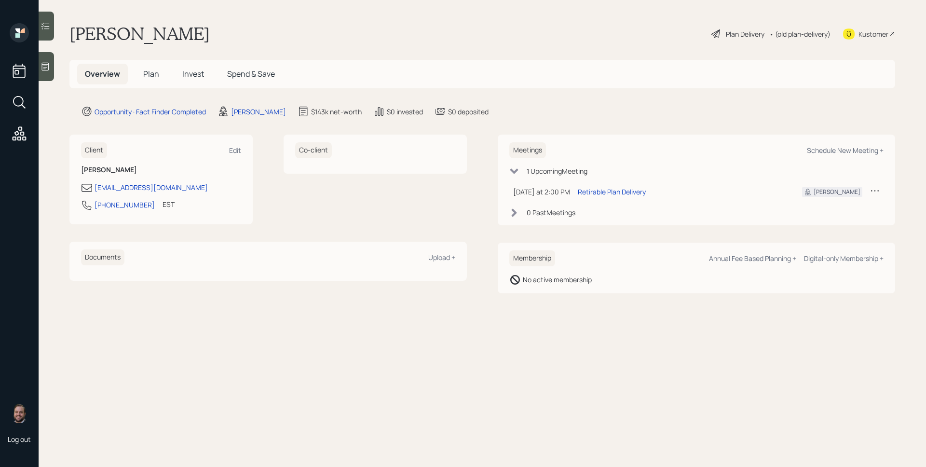
click at [864, 155] on div "Meetings Schedule New Meeting +" at bounding box center [696, 150] width 374 height 16
click at [859, 155] on div "Meetings Schedule New Meeting +" at bounding box center [696, 150] width 374 height 16
click at [860, 168] on div "1 Upcoming Meeting" at bounding box center [696, 171] width 374 height 10
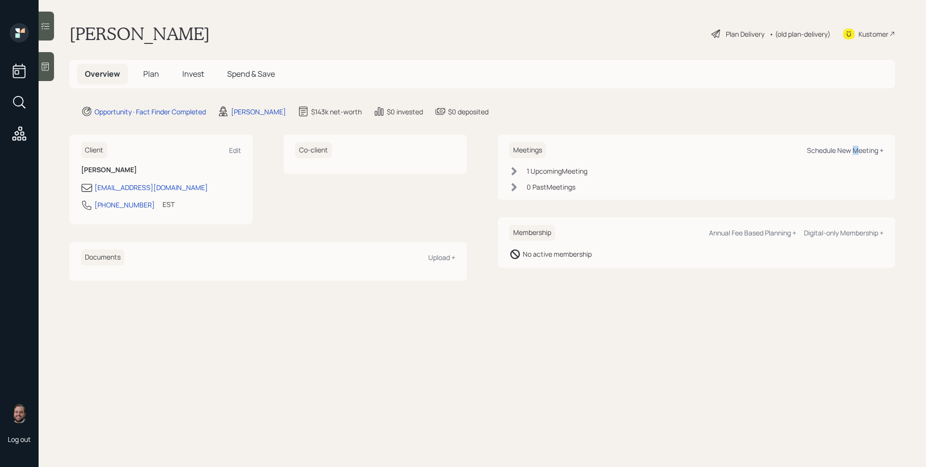
click at [856, 146] on div "Schedule New Meeting +" at bounding box center [845, 150] width 77 height 9
select select "d946c976-65aa-4529-ac9d-02c4f1114fc0"
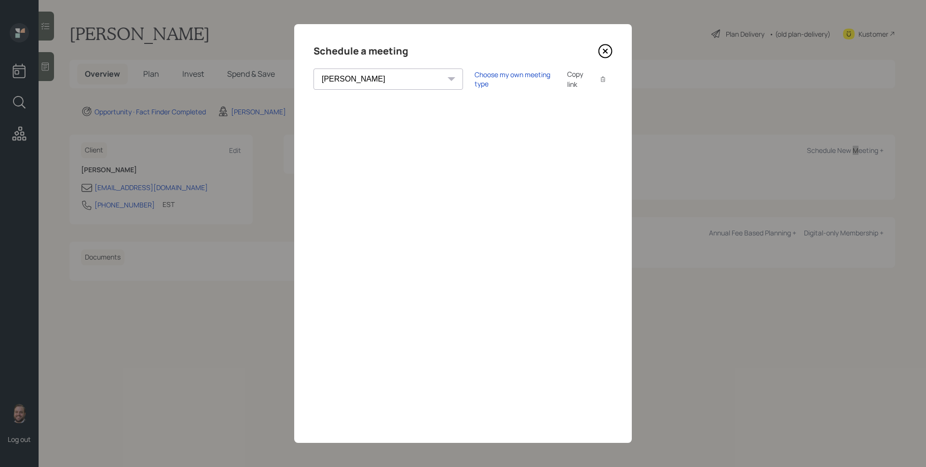
click at [606, 51] on icon at bounding box center [605, 51] width 14 height 14
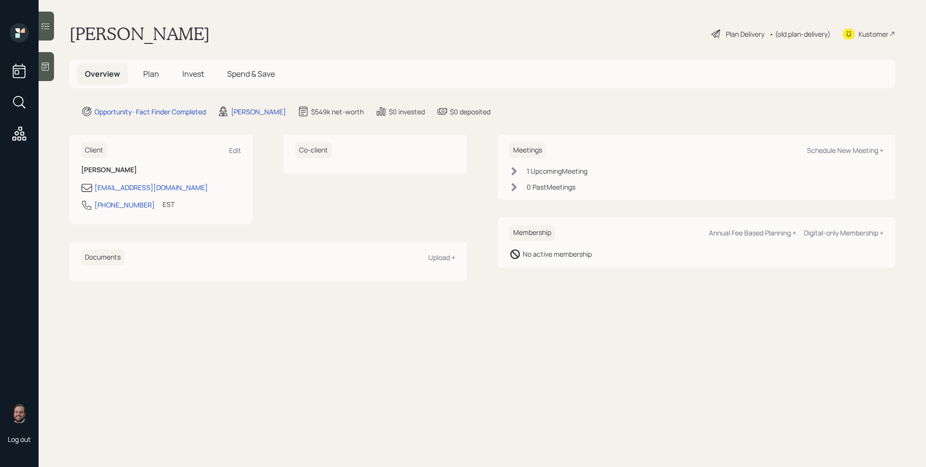
click at [133, 73] on div "Overview Plan Invest Spend & Save" at bounding box center [179, 74] width 205 height 21
click at [154, 69] on span "Plan" at bounding box center [151, 73] width 16 height 11
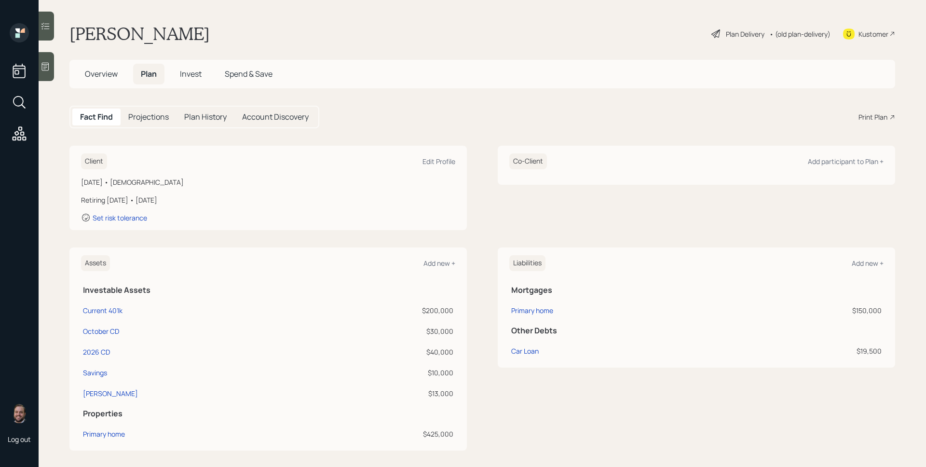
click at [874, 112] on div "Print Plan" at bounding box center [872, 117] width 29 height 10
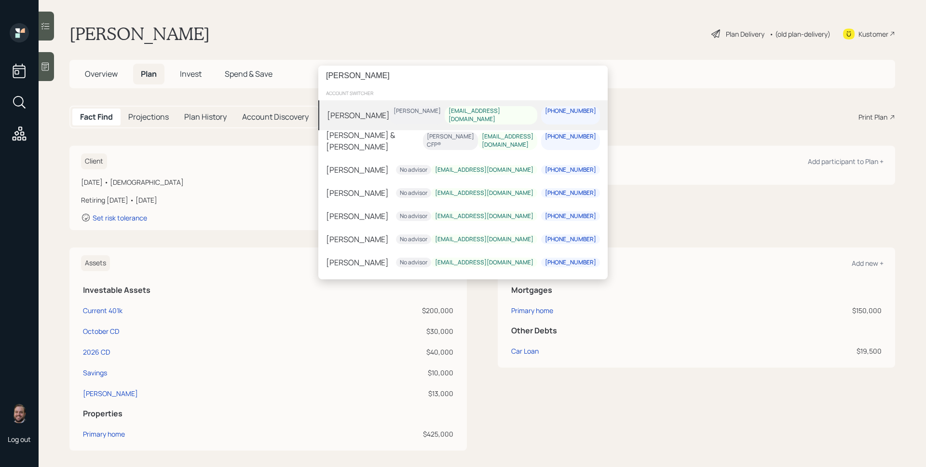
type input "james miller"
click at [441, 113] on div "[PERSON_NAME]" at bounding box center [417, 111] width 47 height 8
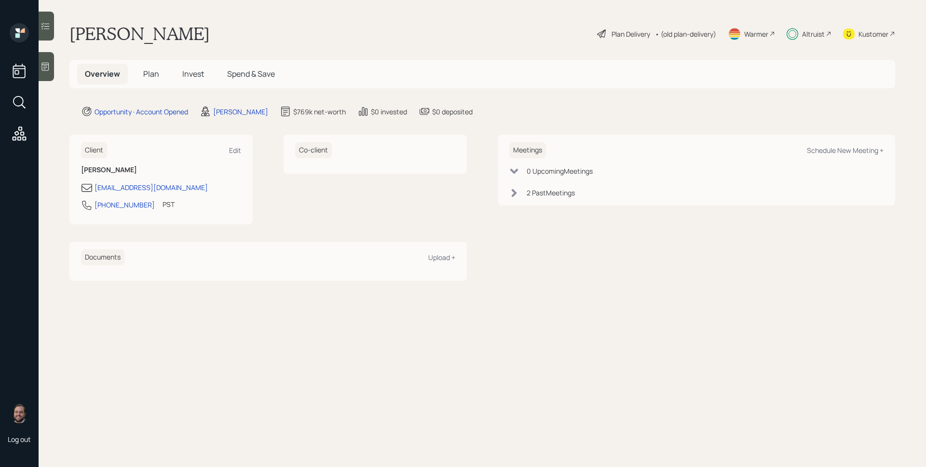
click at [867, 34] on div "Kustomer" at bounding box center [873, 34] width 30 height 10
